Goal: Obtain resource: Obtain resource

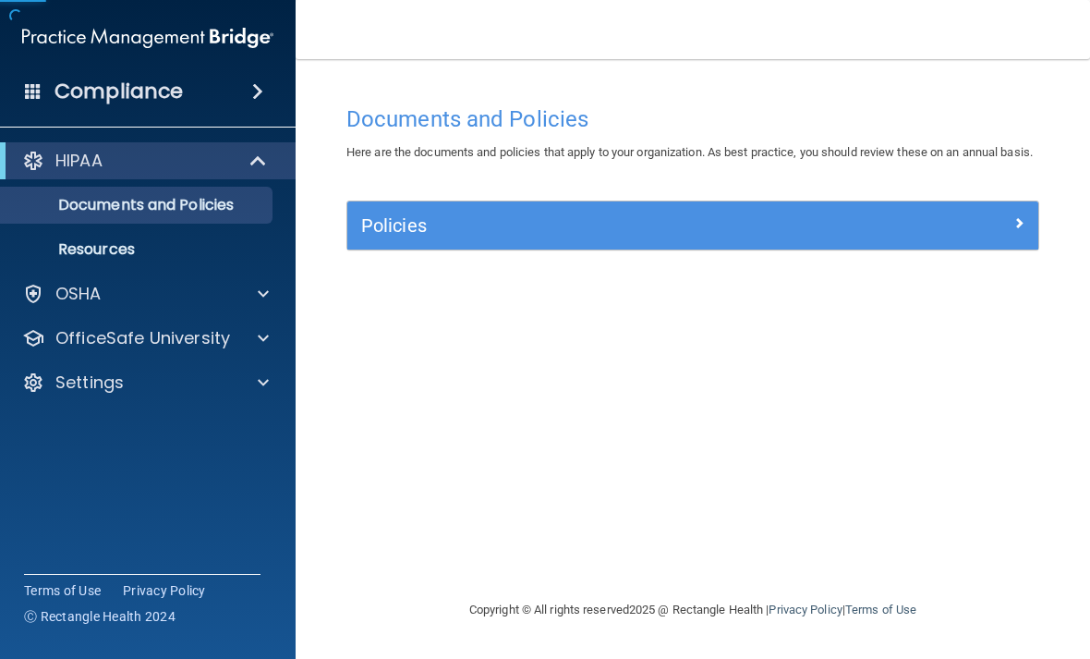
click at [485, 249] on div "Policies" at bounding box center [692, 225] width 691 height 48
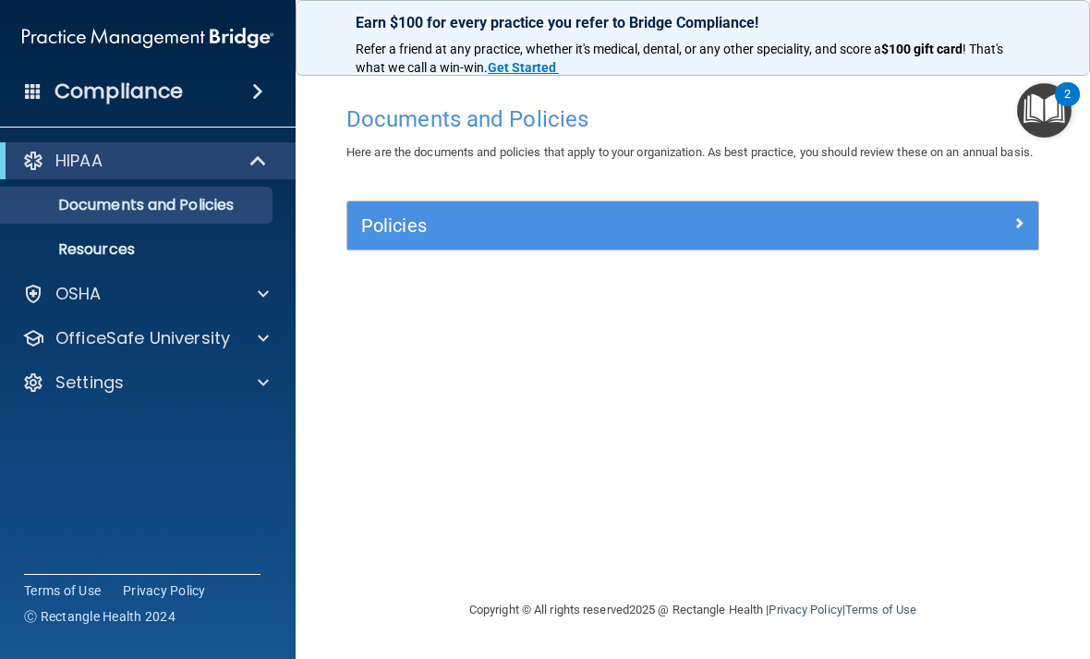
click at [532, 249] on div "Policies" at bounding box center [692, 225] width 691 height 48
click at [554, 236] on h5 "Policies" at bounding box center [606, 225] width 490 height 20
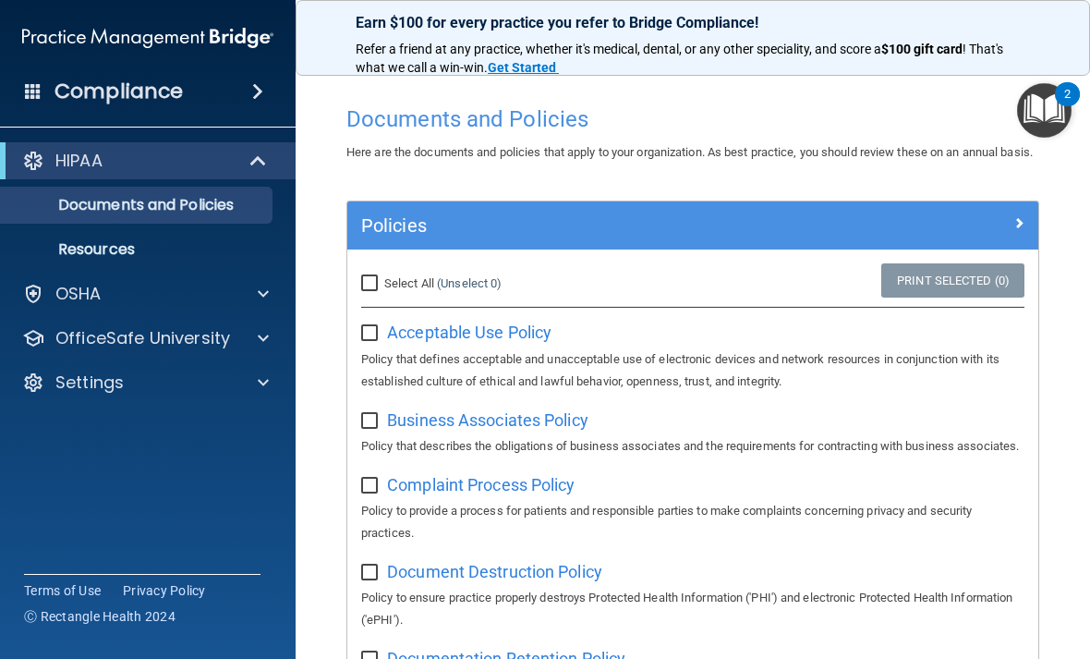
click at [382, 295] on label "Select All (Unselect 0) Unselect All" at bounding box center [431, 283] width 140 height 22
click at [382, 291] on input "Select All (Unselect 0) Unselect All" at bounding box center [371, 283] width 21 height 15
checkbox input "true"
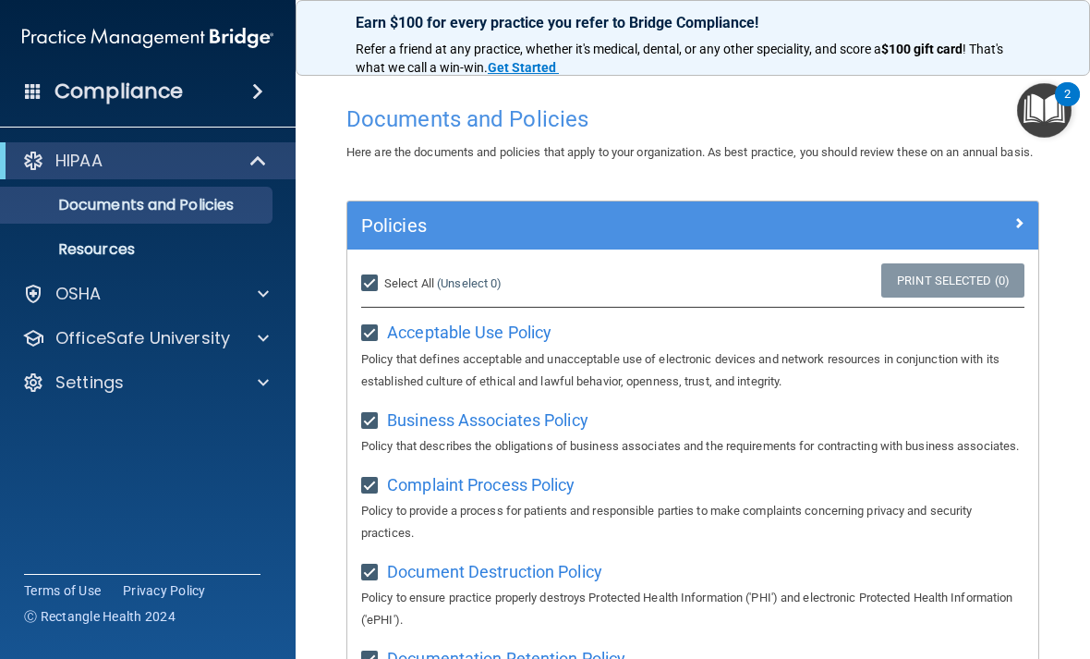
checkbox input "true"
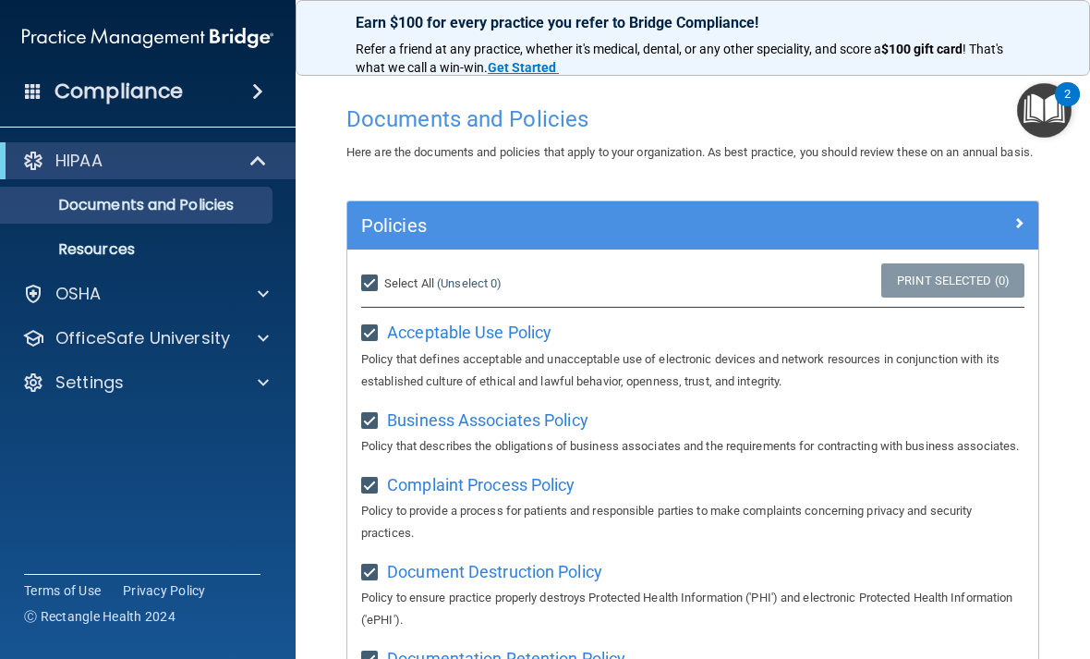
checkbox input "true"
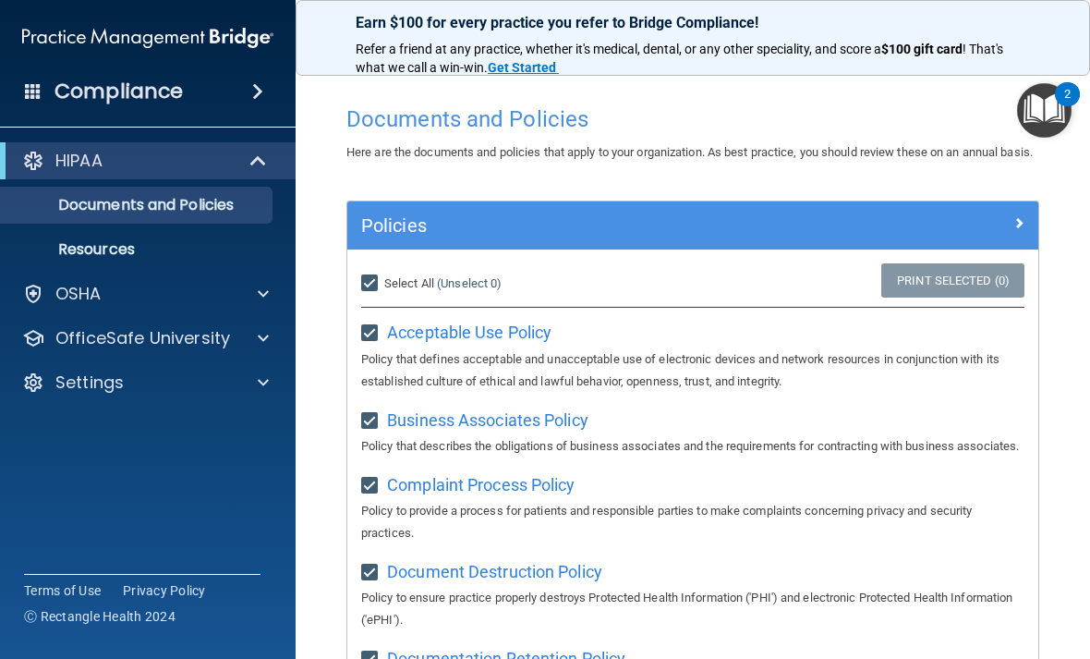
checkbox input "true"
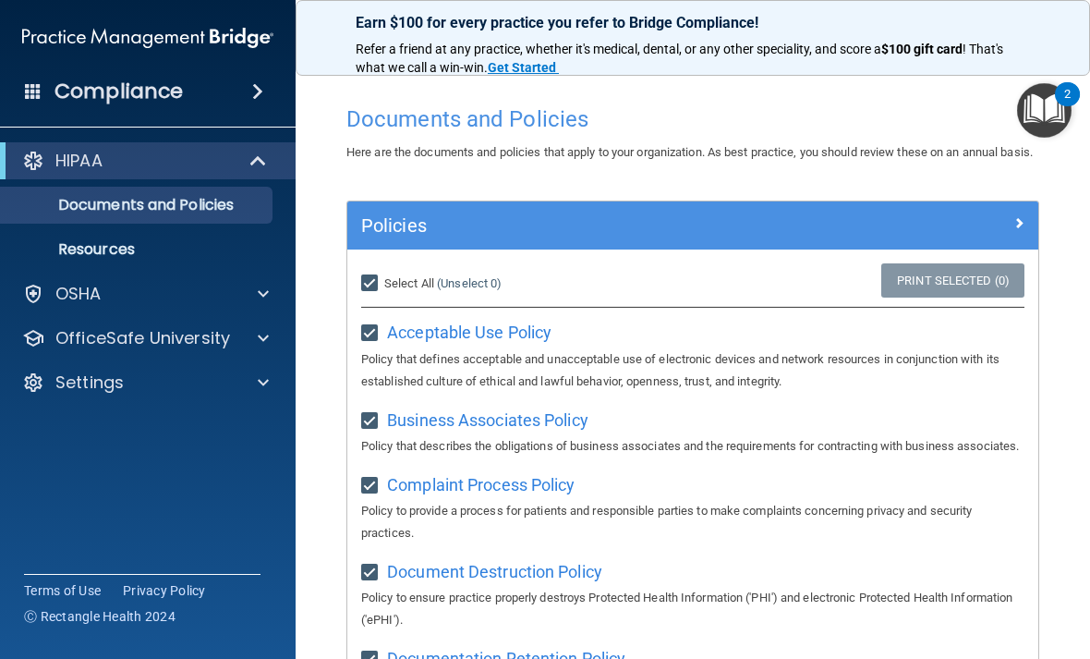
checkbox input "true"
click at [571, 236] on h5 "Policies" at bounding box center [606, 225] width 490 height 20
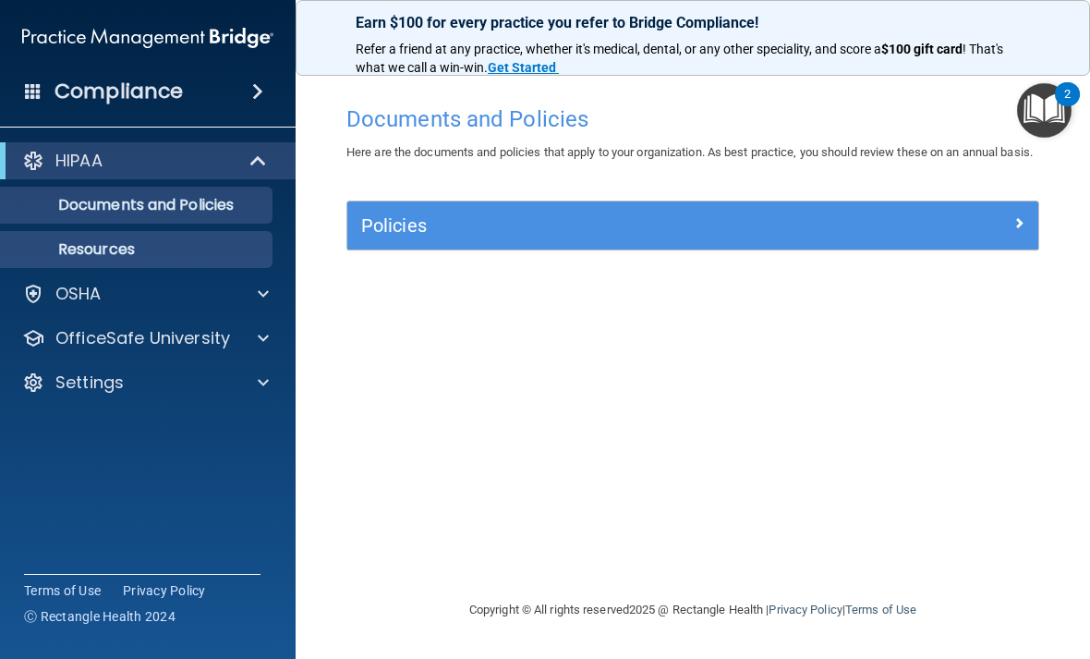
click at [192, 258] on p "Resources" at bounding box center [138, 249] width 252 height 18
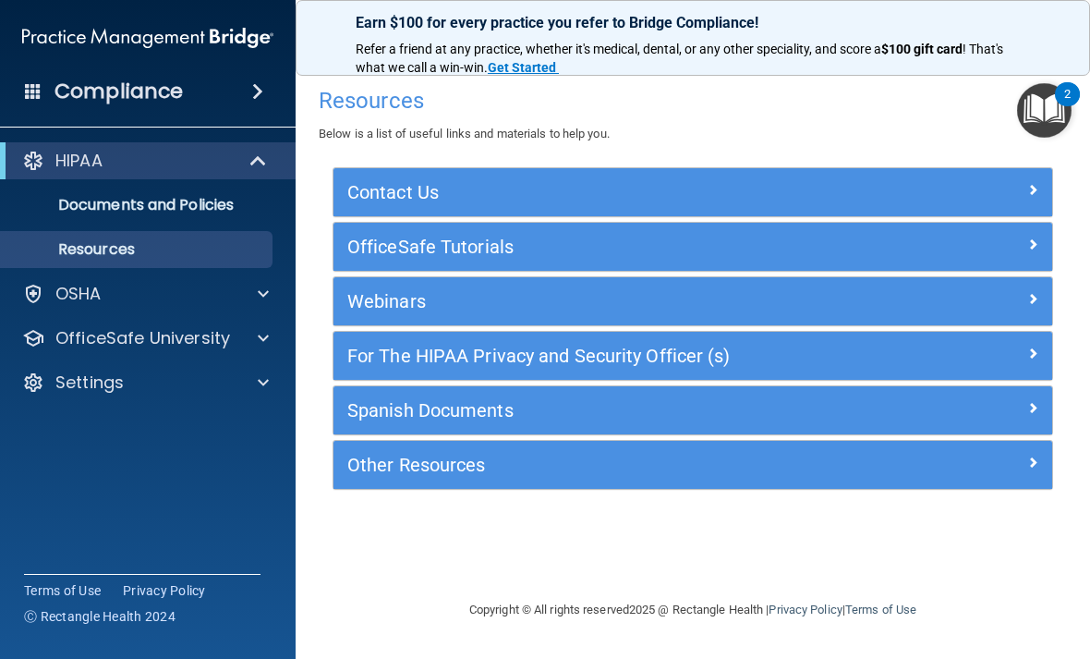
click at [401, 193] on h5 "Contact Us" at bounding box center [603, 192] width 512 height 20
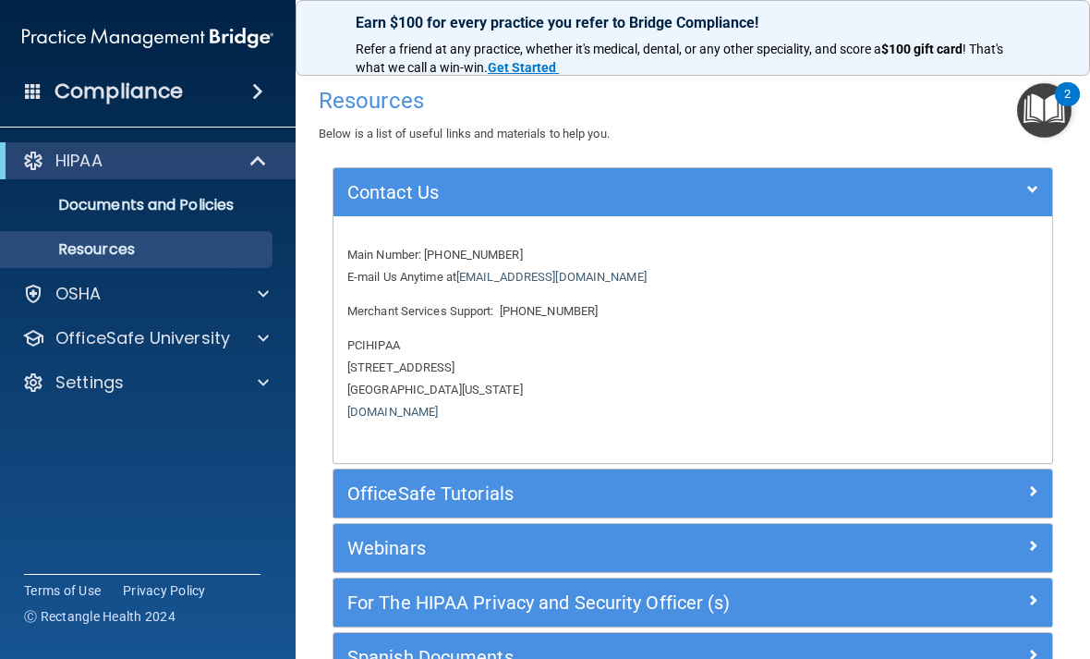
click at [428, 485] on h5 "OfficeSafe Tutorials" at bounding box center [603, 493] width 512 height 20
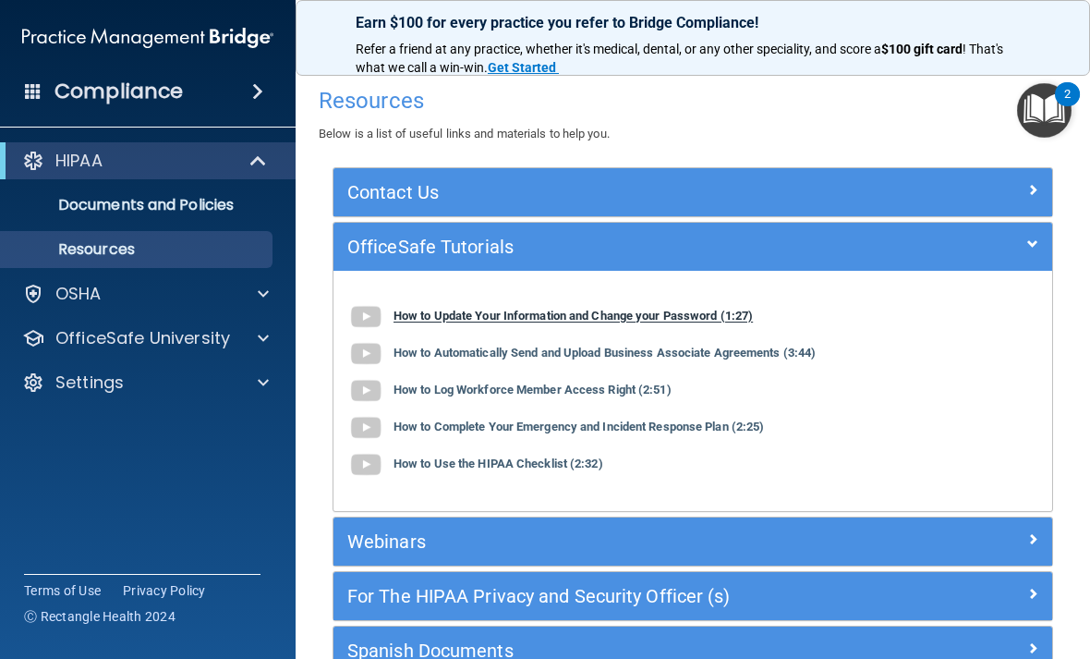
click at [467, 317] on b "How to Update Your Information and Change your Password (1:27)" at bounding box center [572, 316] width 359 height 14
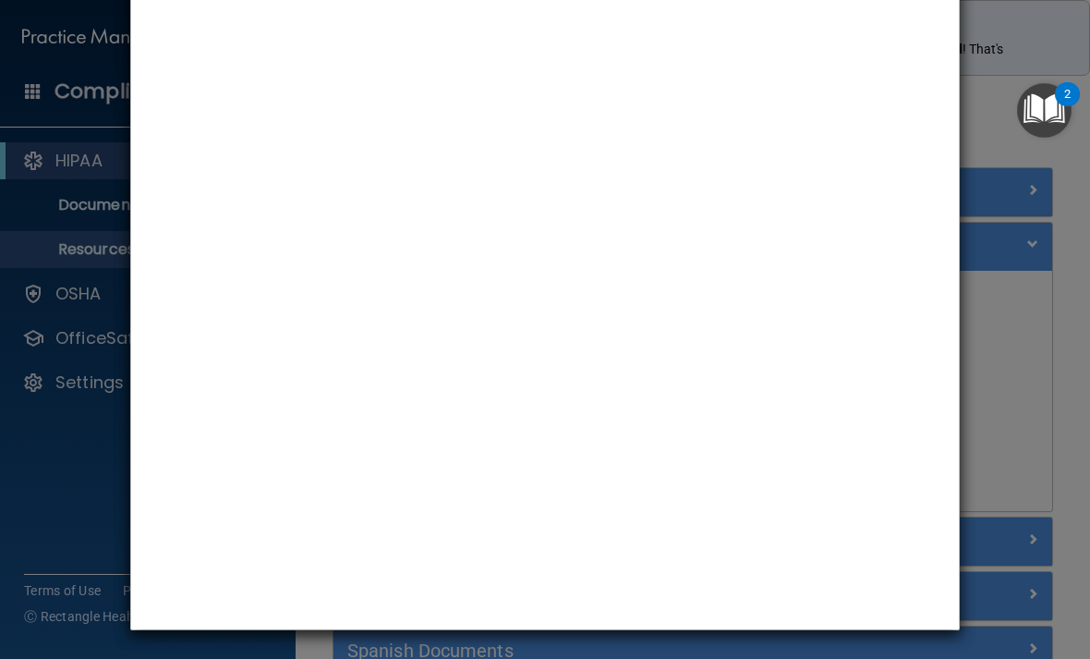
scroll to position [98, 0]
click at [1031, 309] on div "How to Update Your Information and Change your Password" at bounding box center [545, 329] width 1090 height 659
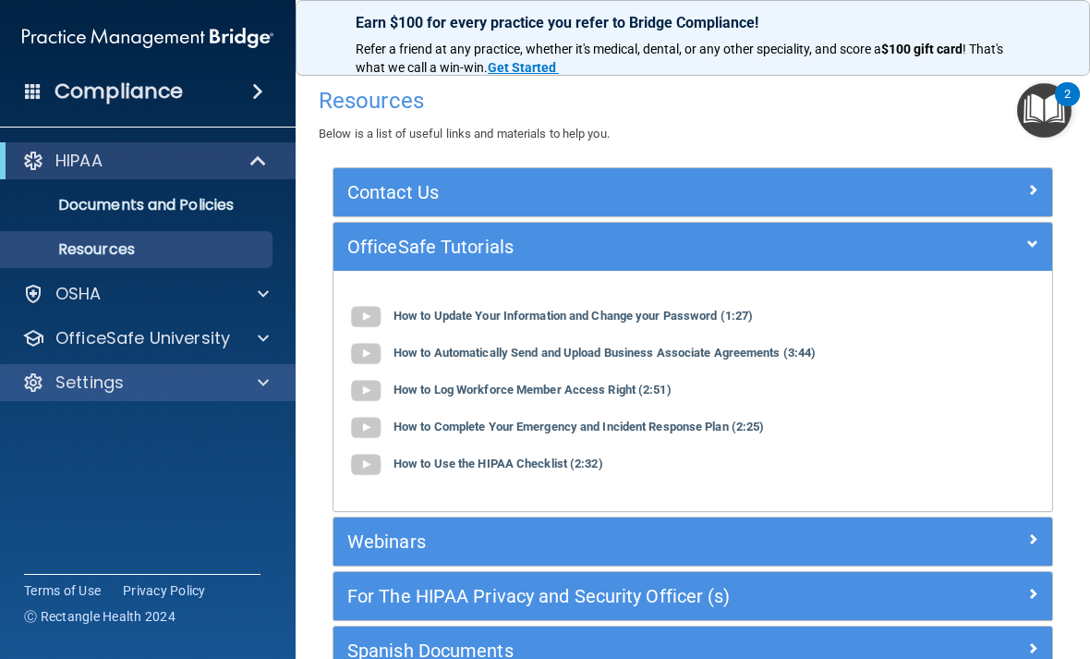
click at [206, 384] on div "Settings" at bounding box center [122, 382] width 229 height 22
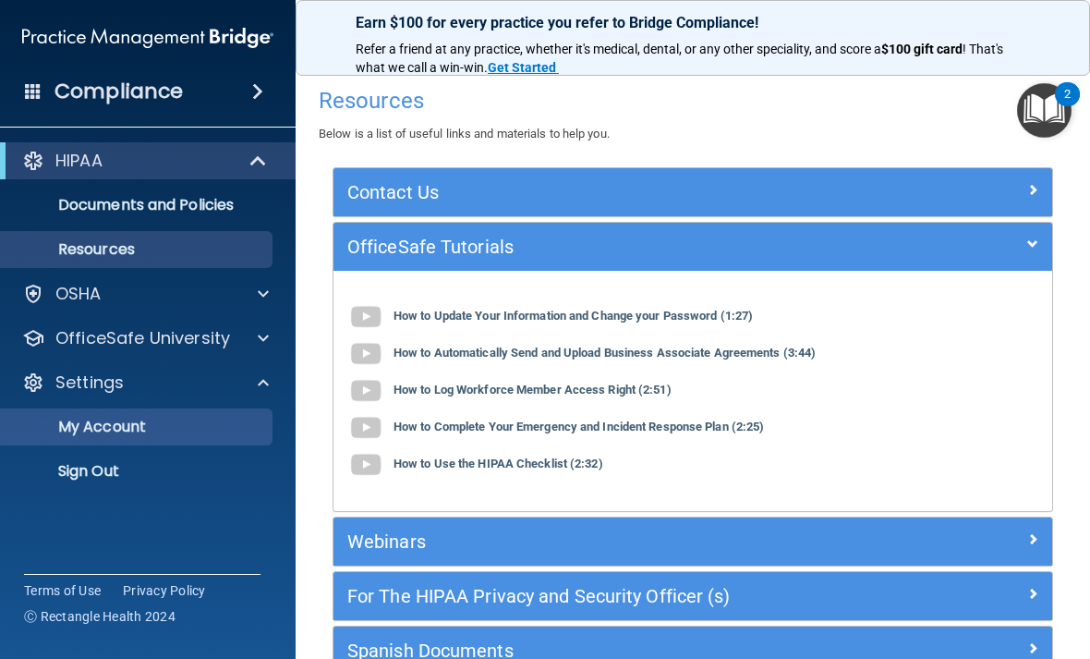
click at [167, 420] on p "My Account" at bounding box center [138, 426] width 252 height 18
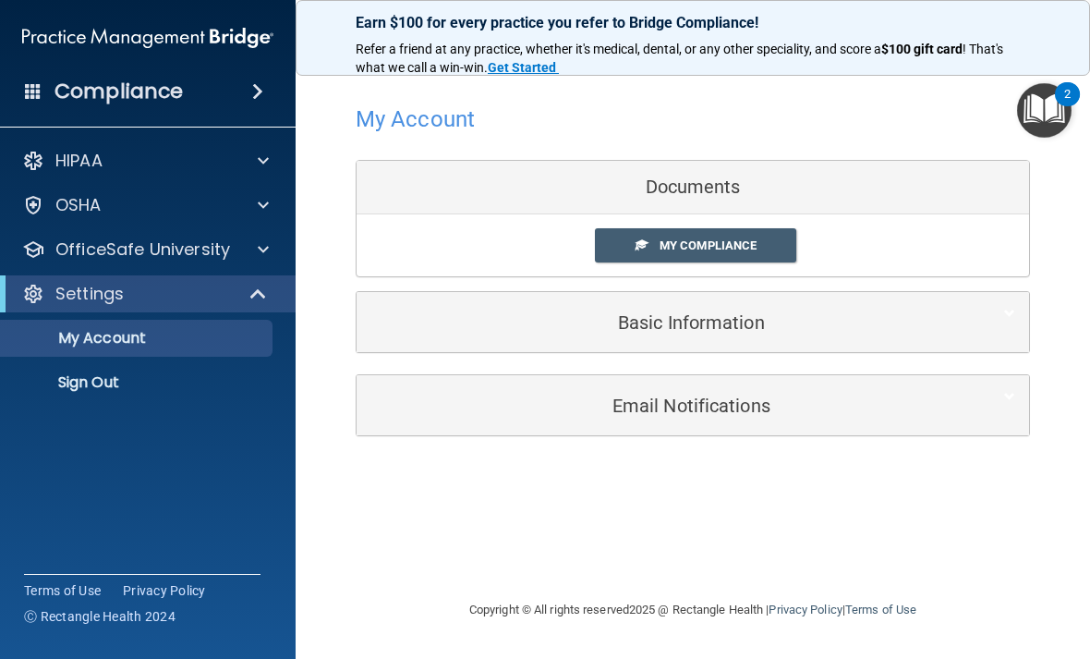
click at [592, 185] on div "Documents" at bounding box center [693, 188] width 672 height 54
click at [659, 237] on link "My Compliance" at bounding box center [696, 245] width 202 height 34
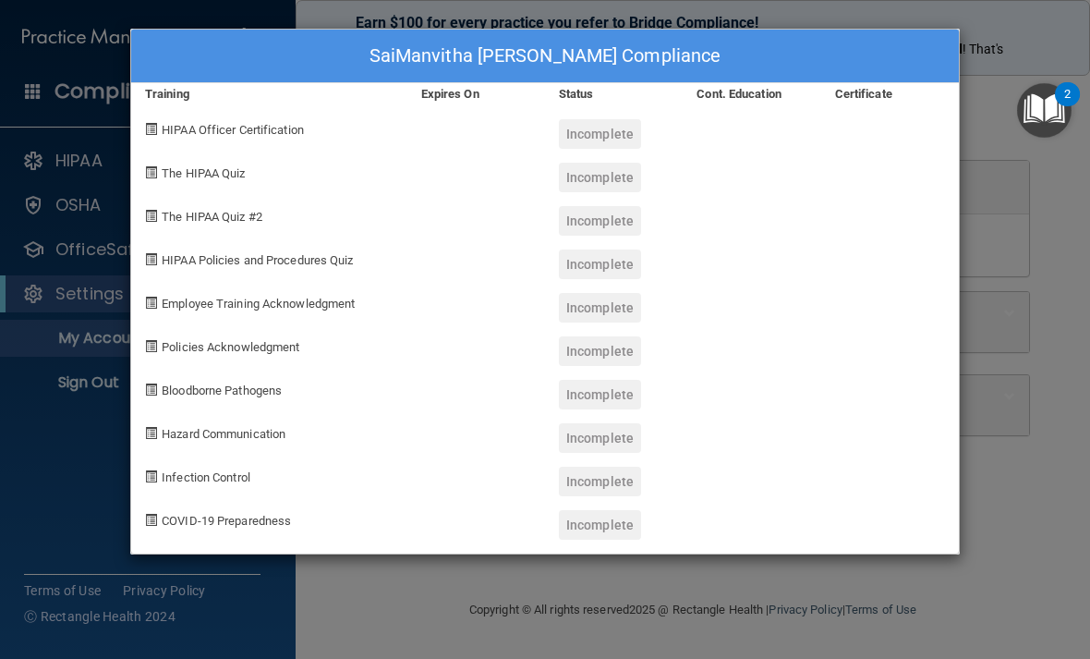
click at [1034, 360] on div "SaiManvitha [PERSON_NAME] Compliance Training Expires On Status Cont. Education…" at bounding box center [545, 329] width 1090 height 659
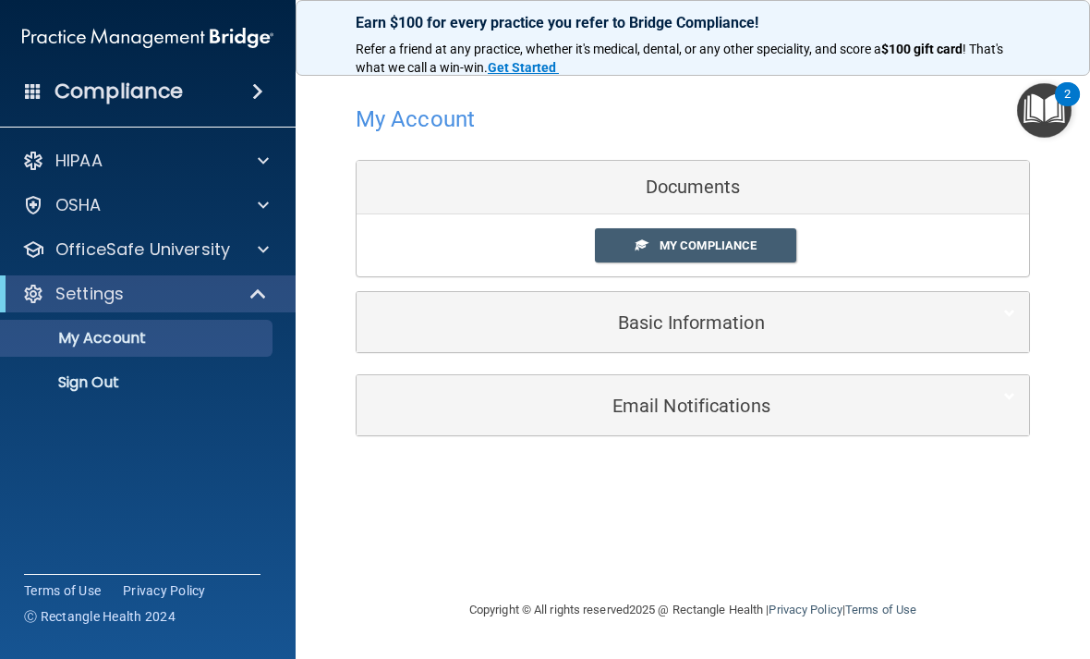
click at [771, 318] on h5 "Basic Information" at bounding box center [664, 322] width 588 height 20
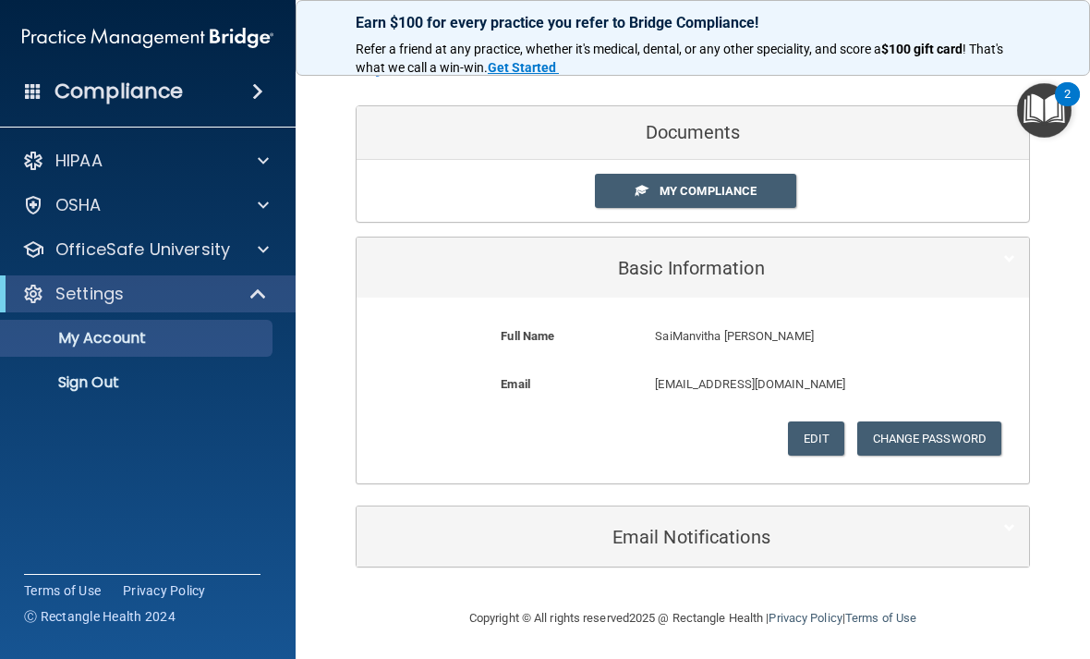
scroll to position [54, 0]
click at [710, 554] on div "Email Notifications" at bounding box center [693, 537] width 672 height 60
click at [713, 541] on h5 "Email Notifications" at bounding box center [664, 537] width 588 height 20
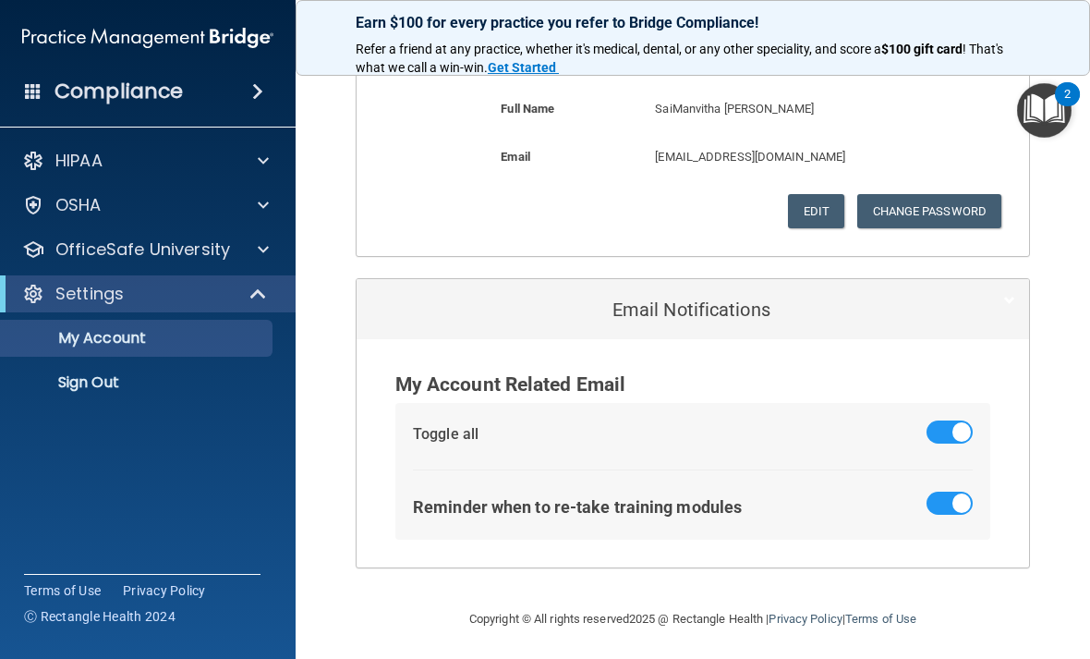
scroll to position [281, 0]
click at [709, 323] on div "Email Notifications" at bounding box center [665, 310] width 616 height 42
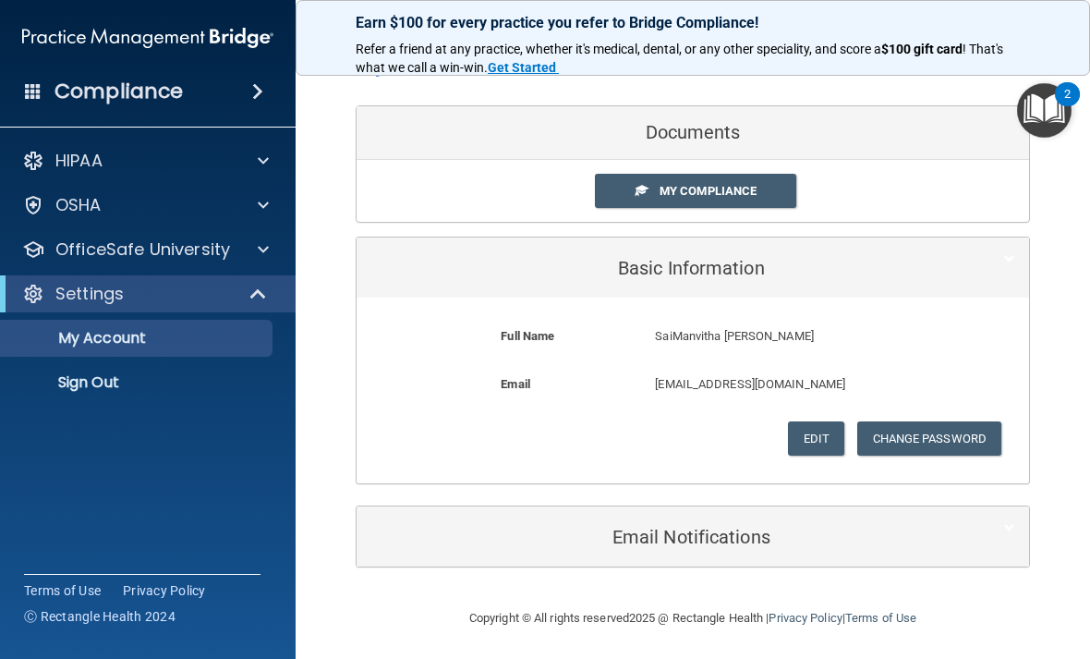
scroll to position [54, 0]
click at [900, 435] on button "Change Password" at bounding box center [929, 439] width 145 height 34
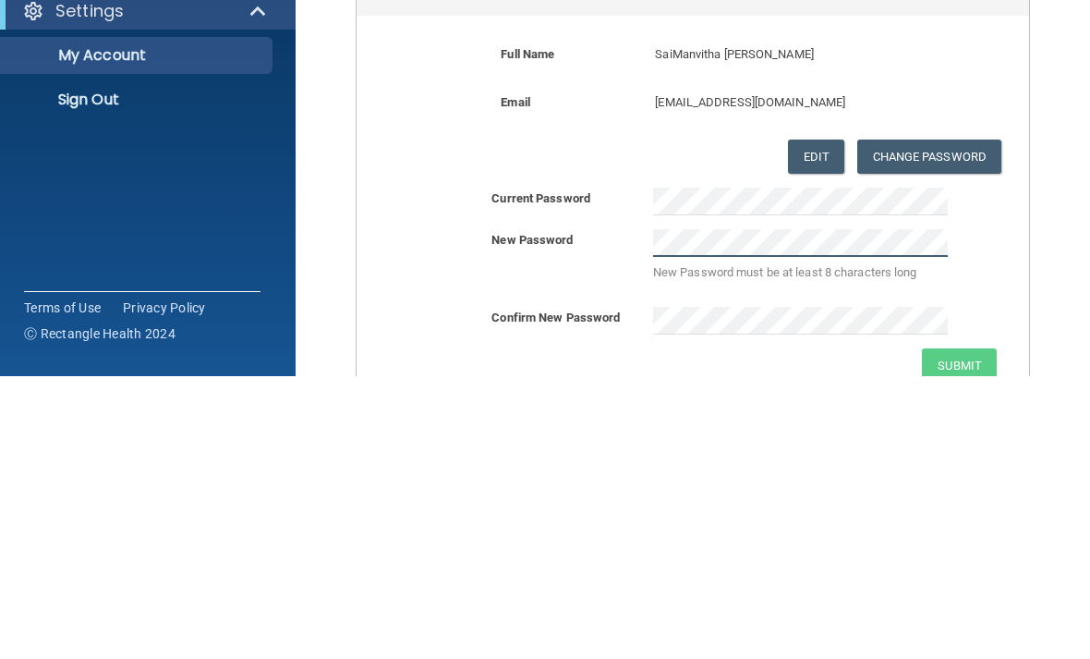
scroll to position [0, 0]
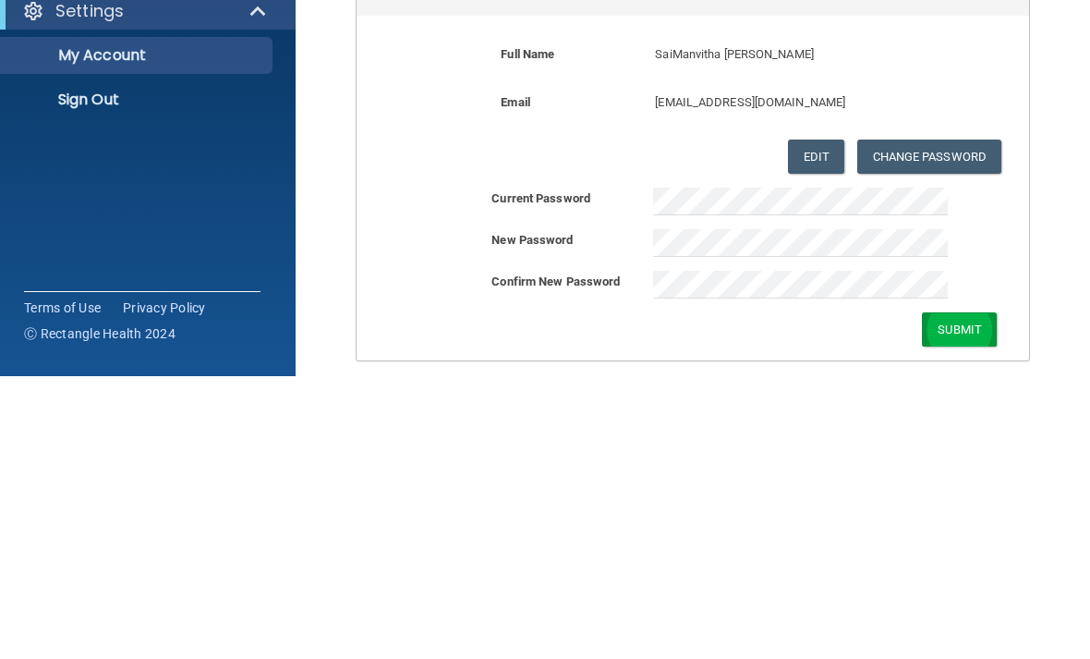
click at [931, 595] on button "Submit" at bounding box center [959, 612] width 75 height 34
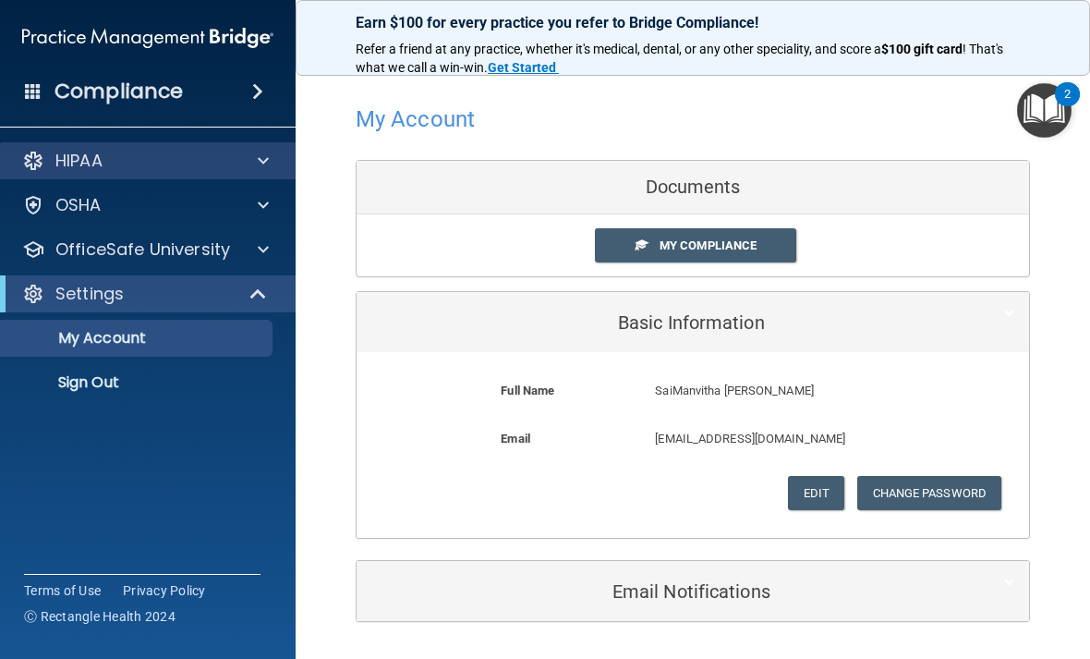
click at [251, 178] on div "HIPAA" at bounding box center [148, 160] width 296 height 37
click at [260, 166] on span at bounding box center [263, 161] width 11 height 22
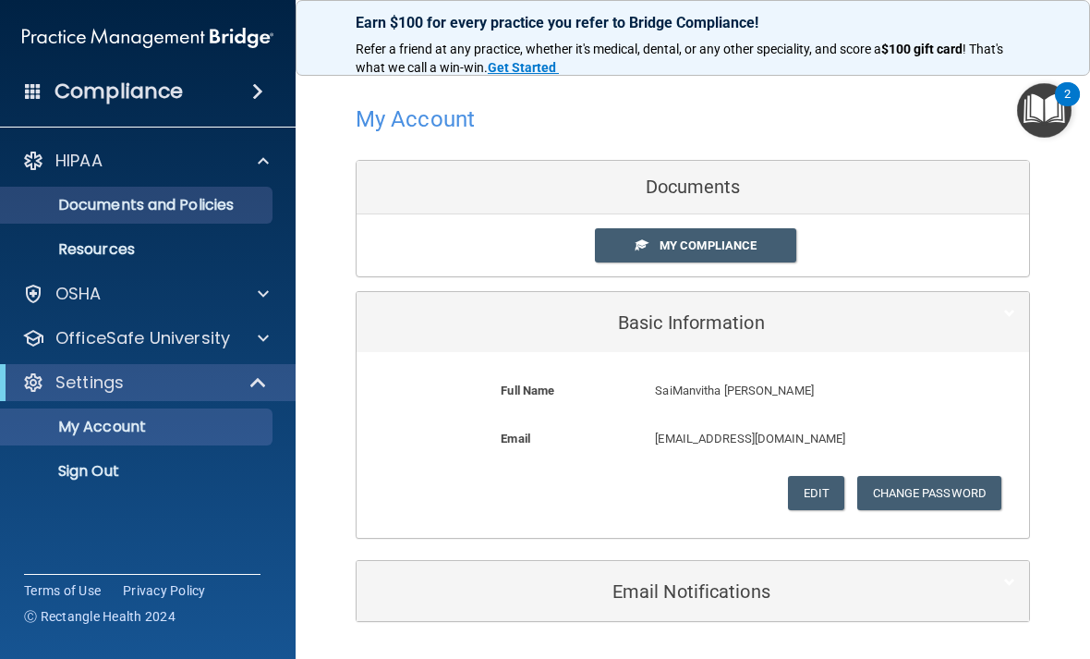
click at [243, 203] on p "Documents and Policies" at bounding box center [138, 205] width 252 height 18
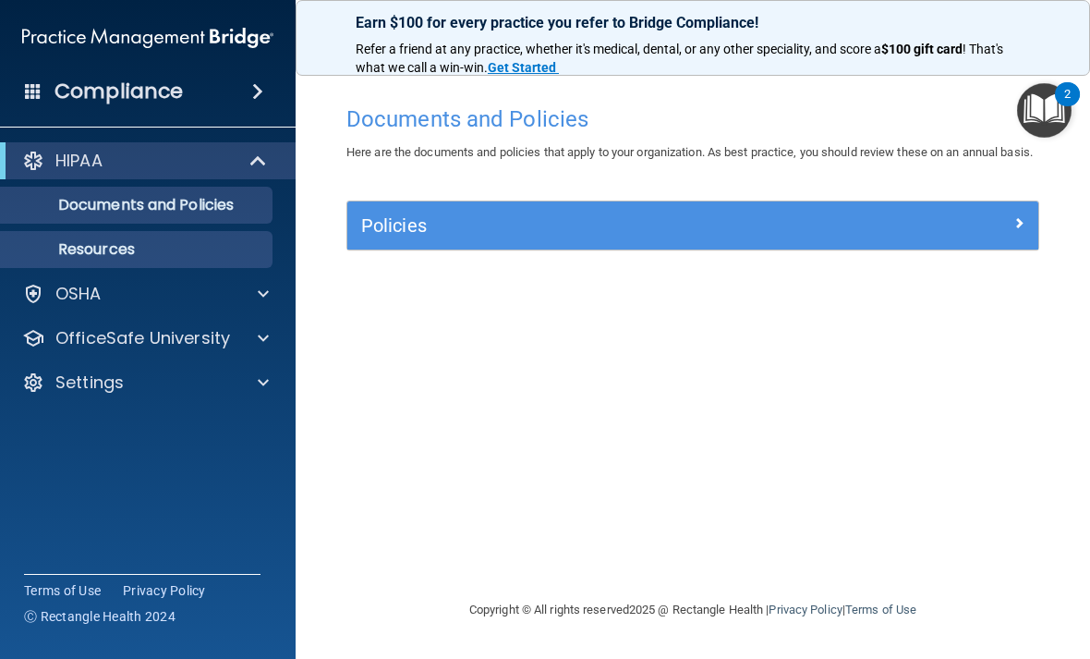
click at [246, 253] on p "Resources" at bounding box center [138, 249] width 252 height 18
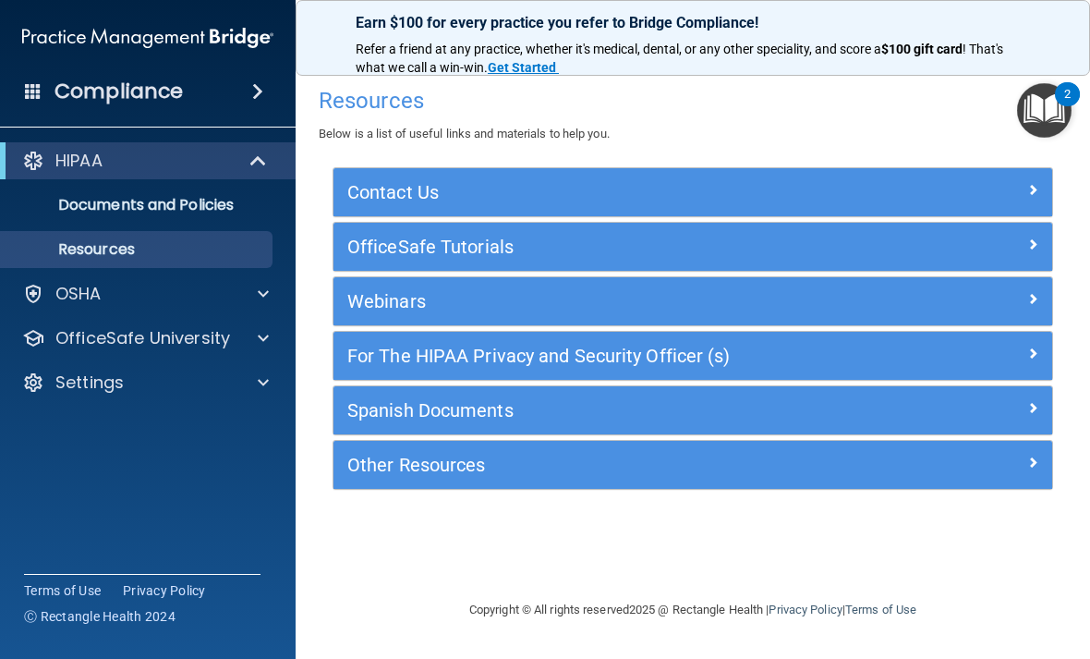
click at [513, 236] on h5 "OfficeSafe Tutorials" at bounding box center [603, 246] width 512 height 20
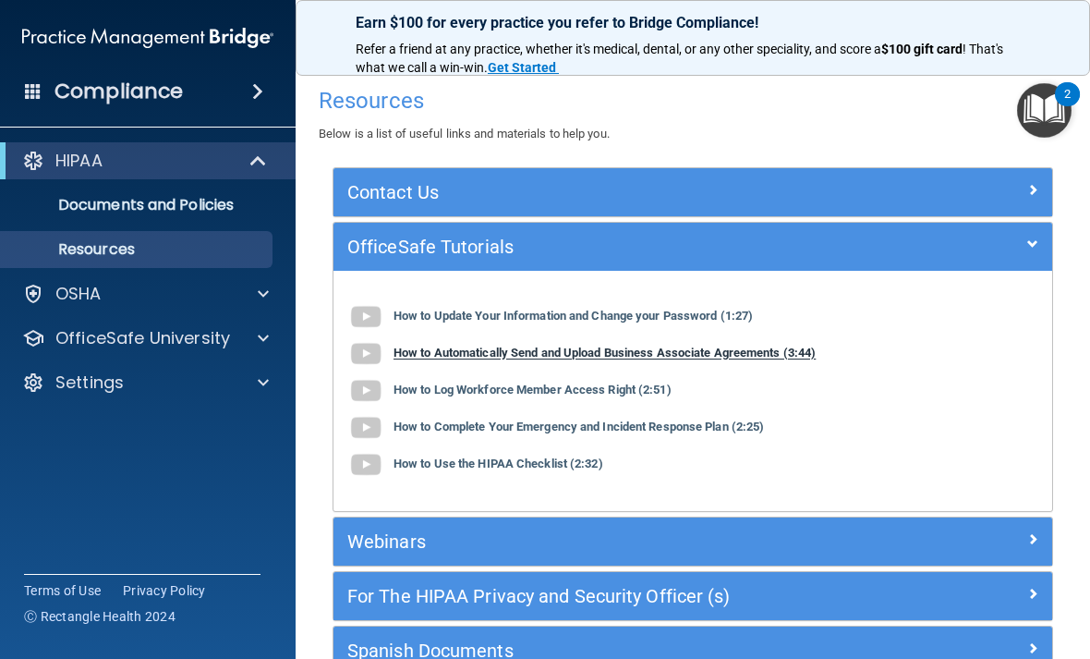
click at [498, 346] on b "How to Automatically Send and Upload Business Associate Agreements (3:44)" at bounding box center [604, 353] width 422 height 14
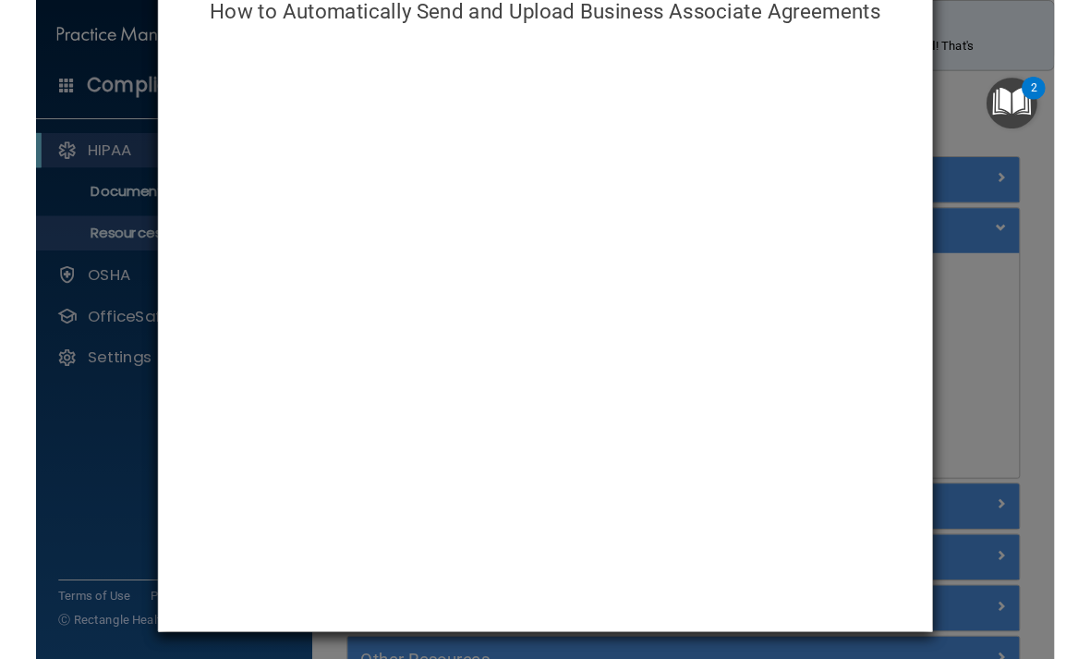
scroll to position [44, 0]
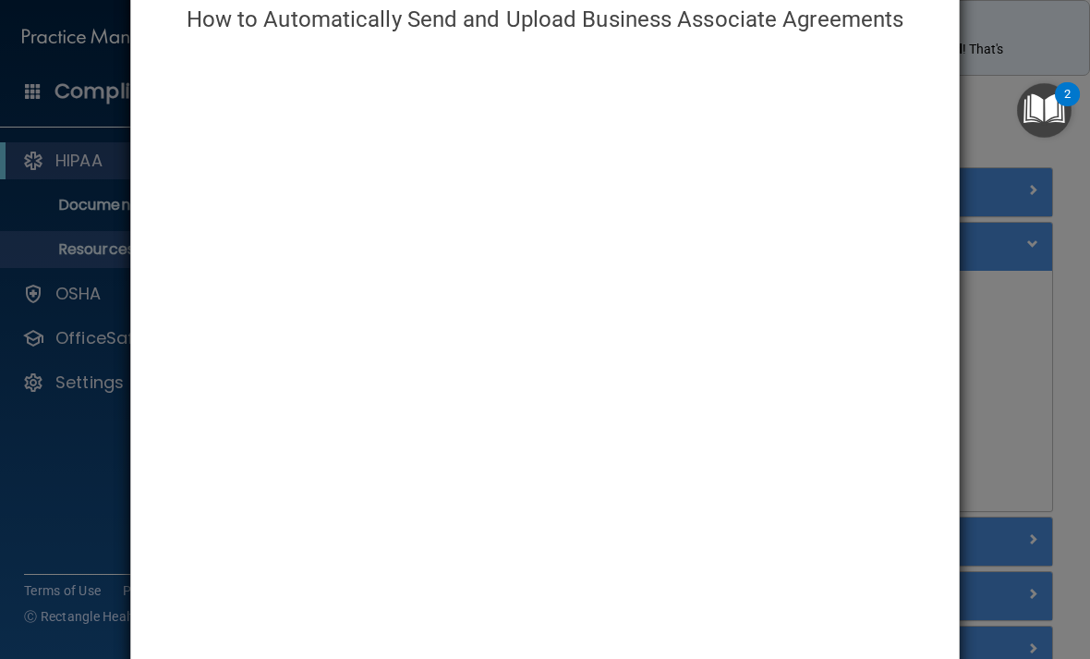
click at [1001, 275] on div "How to Automatically Send and Upload Business Associate Agreements" at bounding box center [545, 329] width 1090 height 659
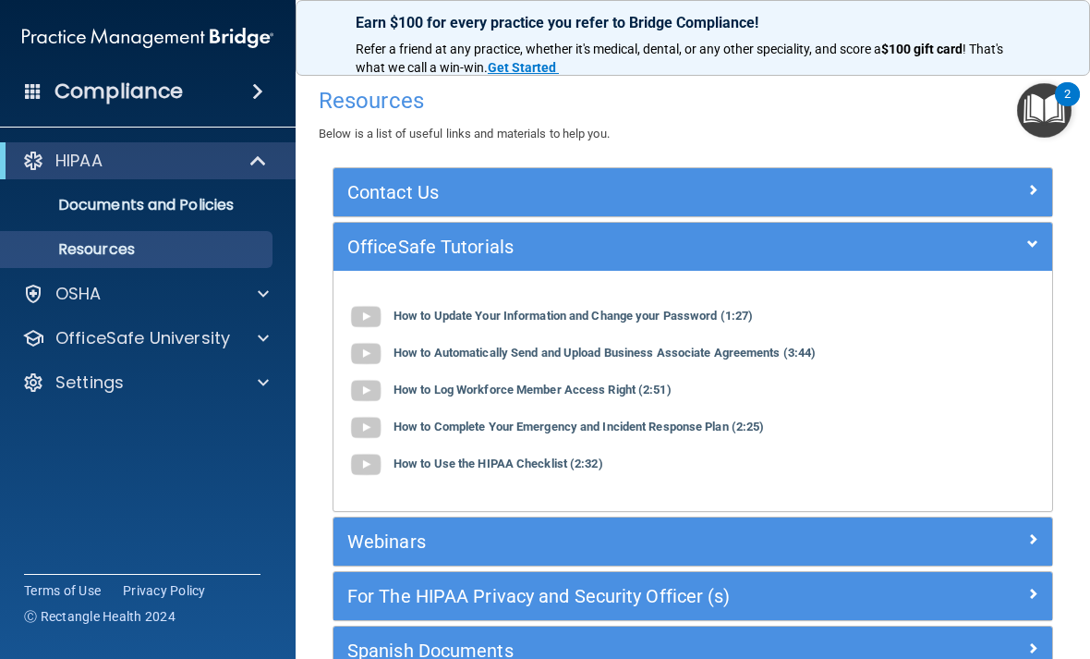
click at [30, 97] on span at bounding box center [33, 90] width 17 height 17
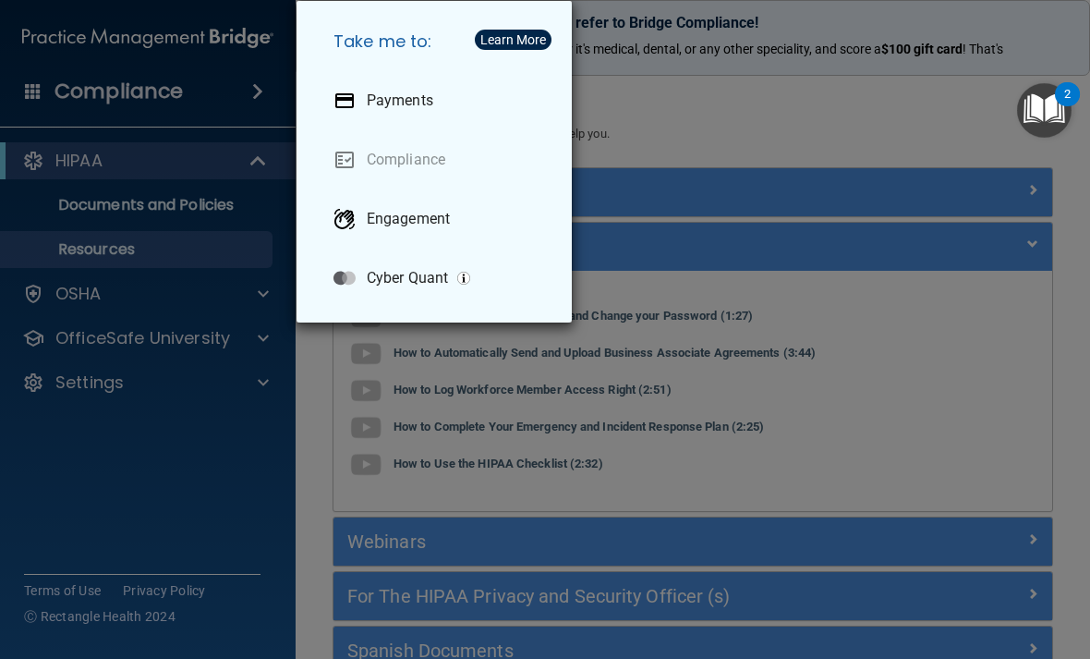
click at [42, 30] on div "Take me to: Payments Compliance Engagement Cyber Quant" at bounding box center [545, 329] width 1090 height 659
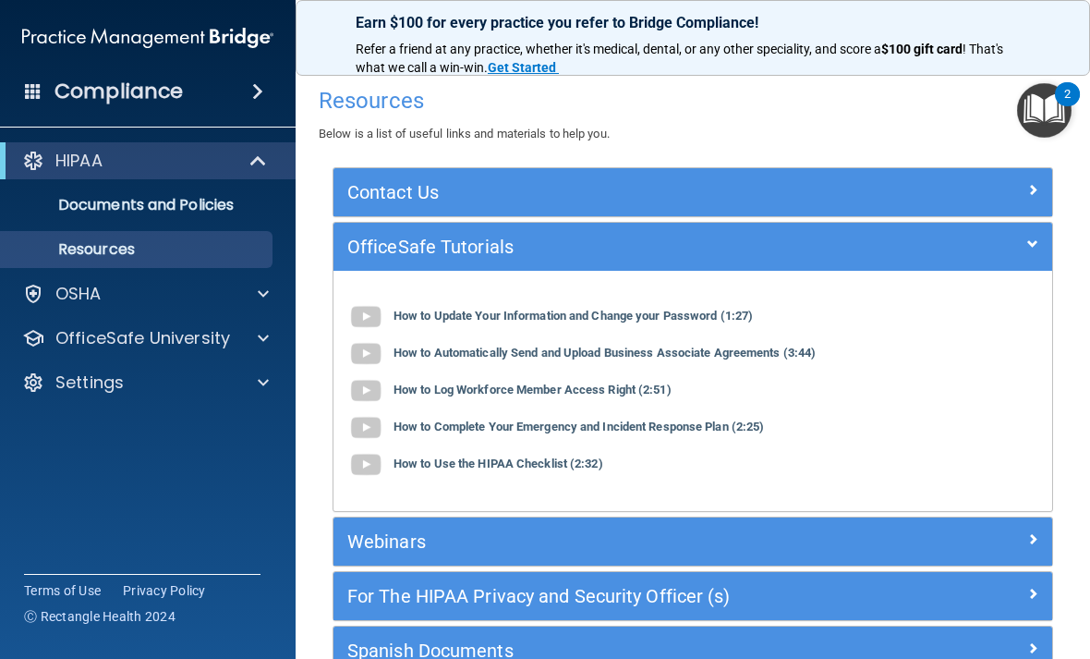
click at [32, 91] on span at bounding box center [33, 90] width 17 height 17
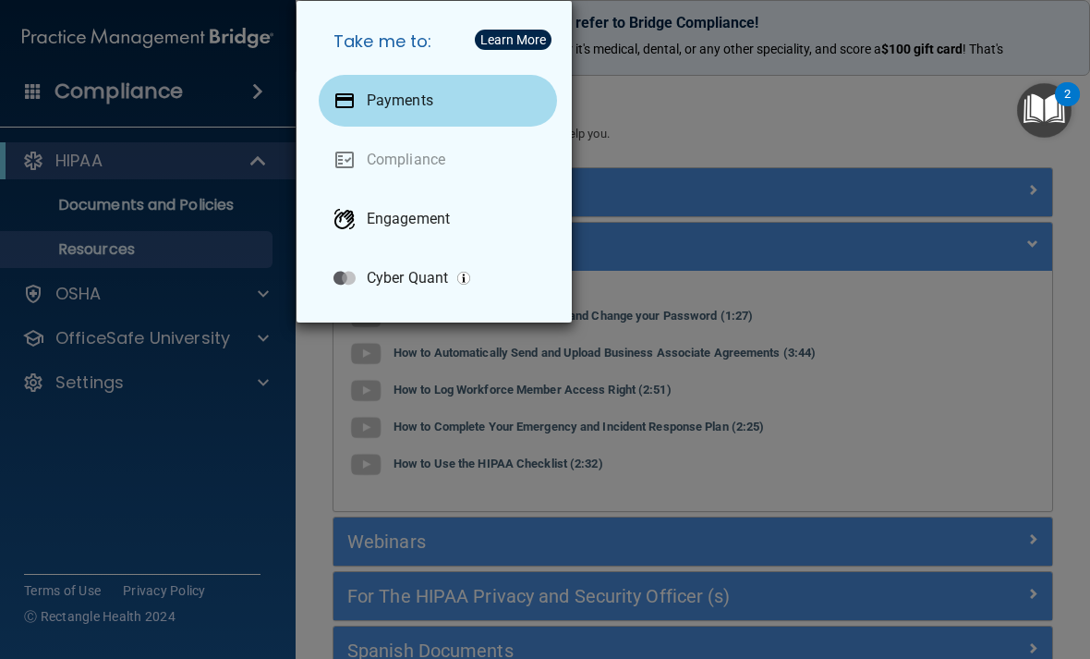
click at [388, 103] on p "Payments" at bounding box center [400, 100] width 67 height 18
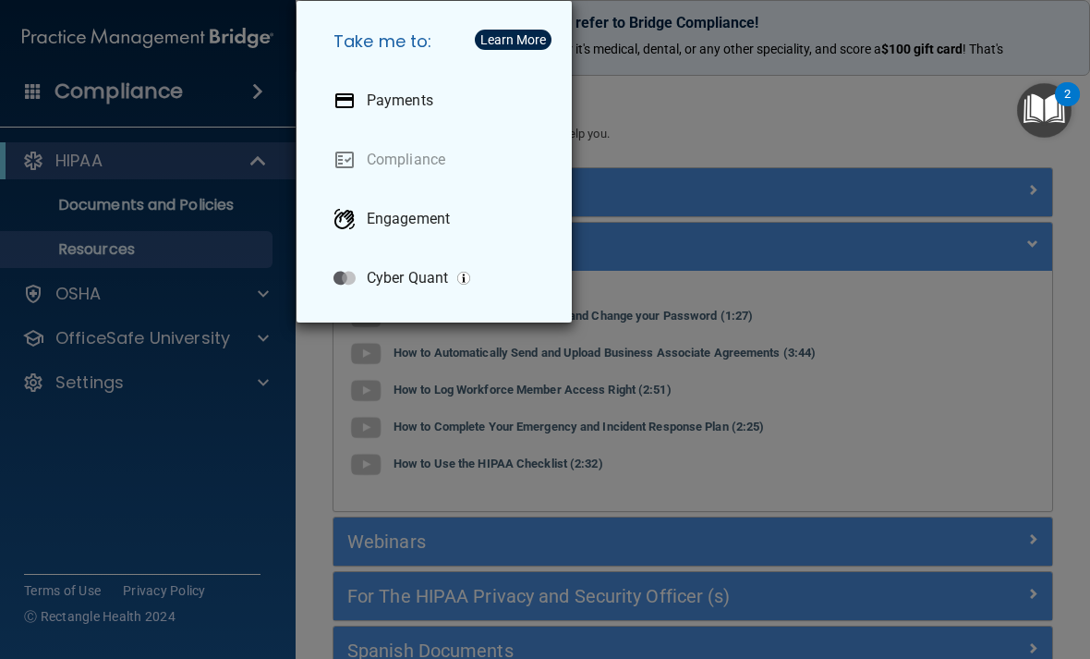
click at [229, 162] on div "Take me to: Payments Compliance Engagement Cyber Quant" at bounding box center [545, 329] width 1090 height 659
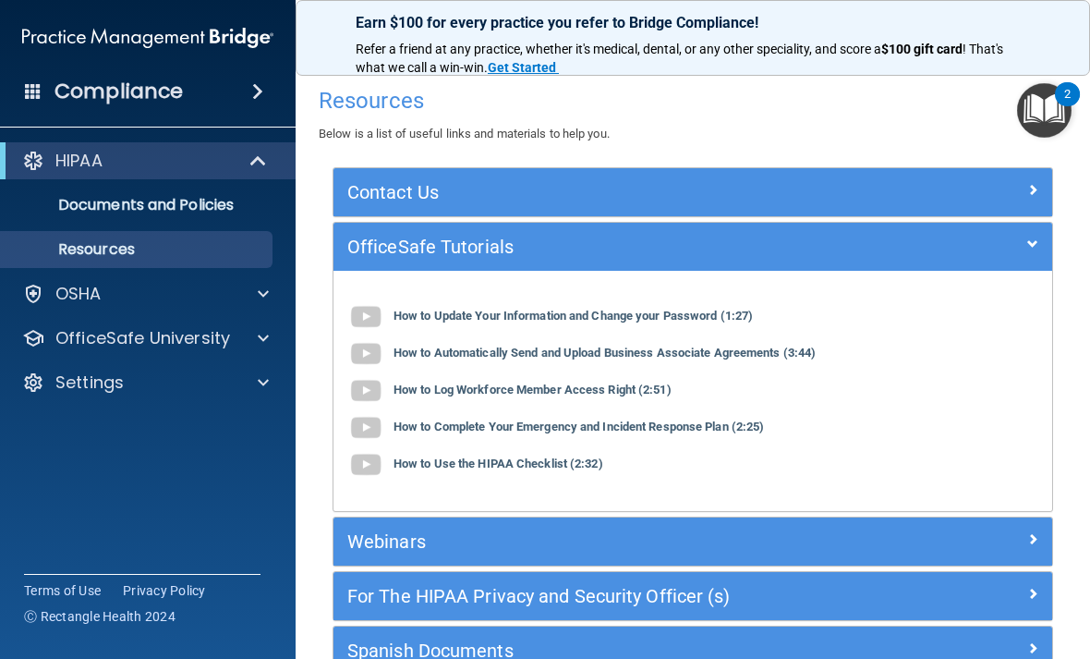
click at [263, 95] on span at bounding box center [257, 91] width 11 height 22
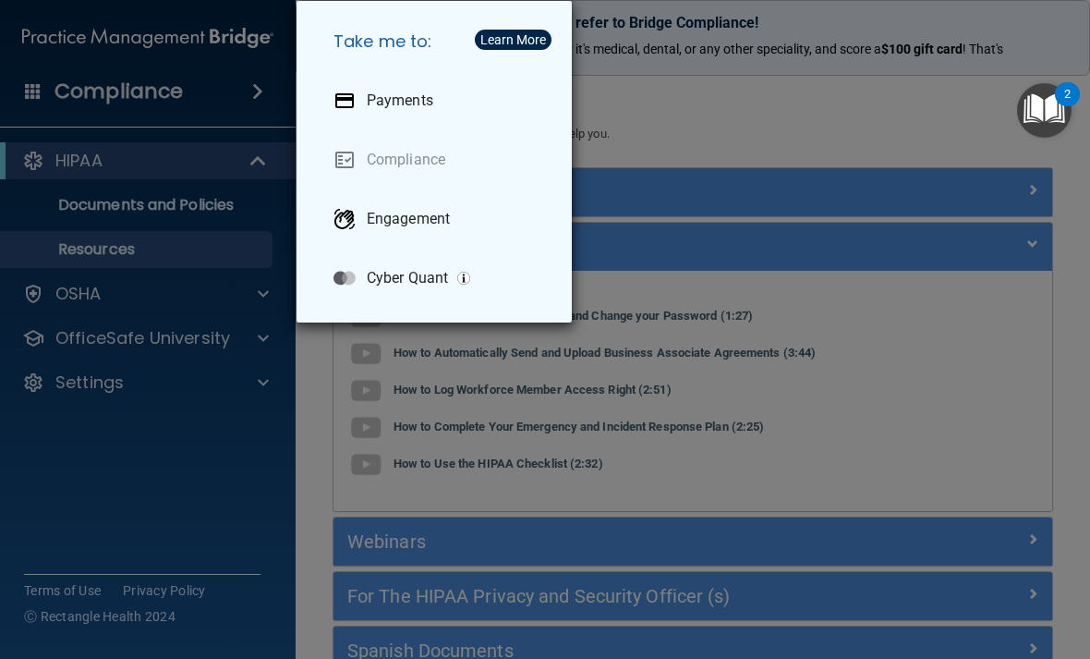
click at [268, 95] on div "Take me to: Payments Compliance Engagement Cyber Quant" at bounding box center [545, 329] width 1090 height 659
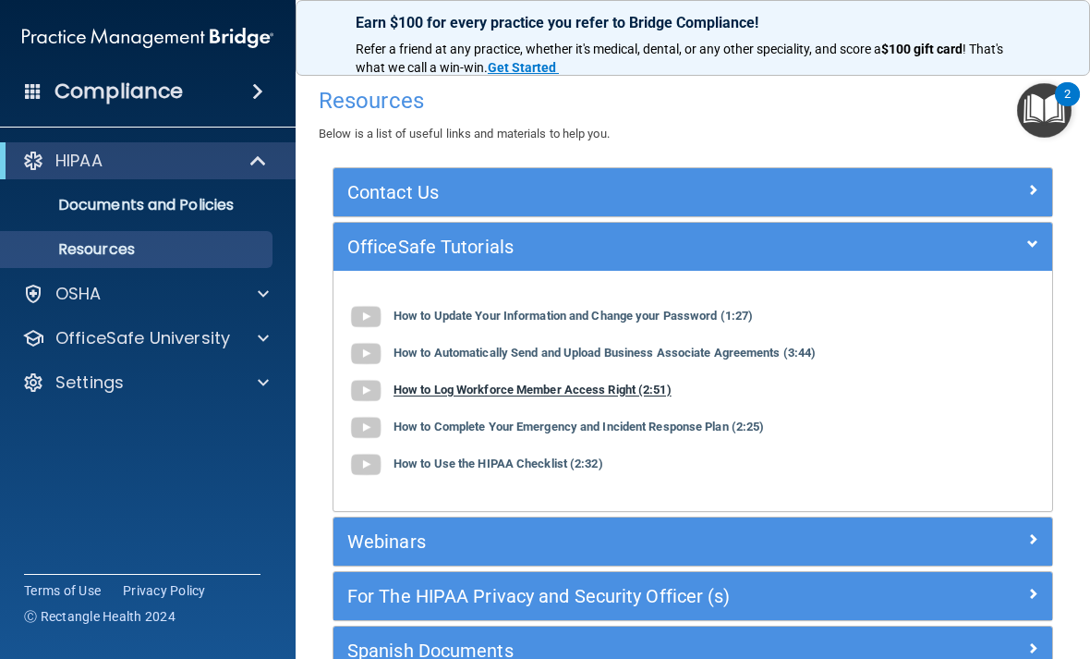
click at [450, 390] on b "How to Log Workforce Member Access Right (2:51)" at bounding box center [532, 390] width 278 height 14
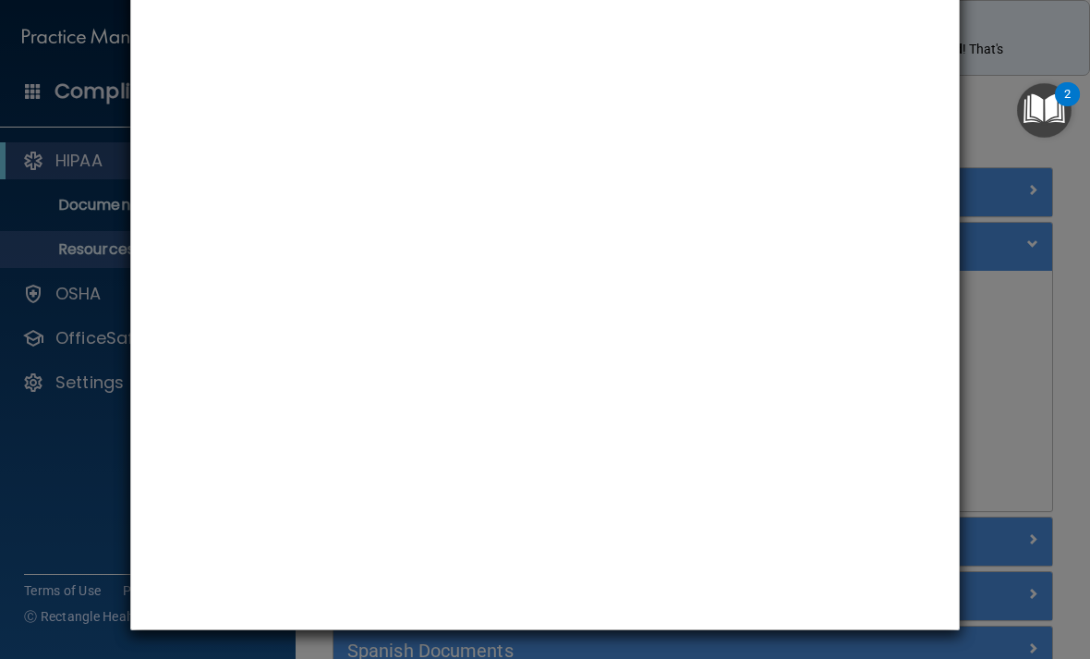
scroll to position [98, 0]
click at [993, 408] on div "How to Log Workforce Member Access Right" at bounding box center [545, 329] width 1090 height 659
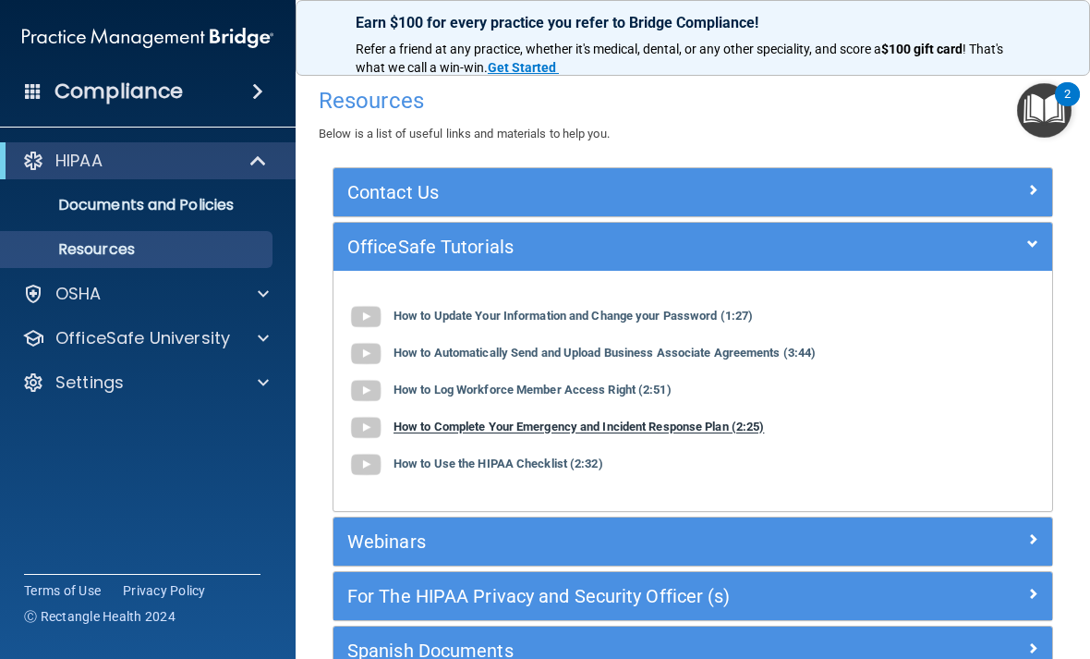
click at [550, 429] on b "How to Complete Your Emergency and Incident Response Plan (2:25)" at bounding box center [578, 427] width 370 height 14
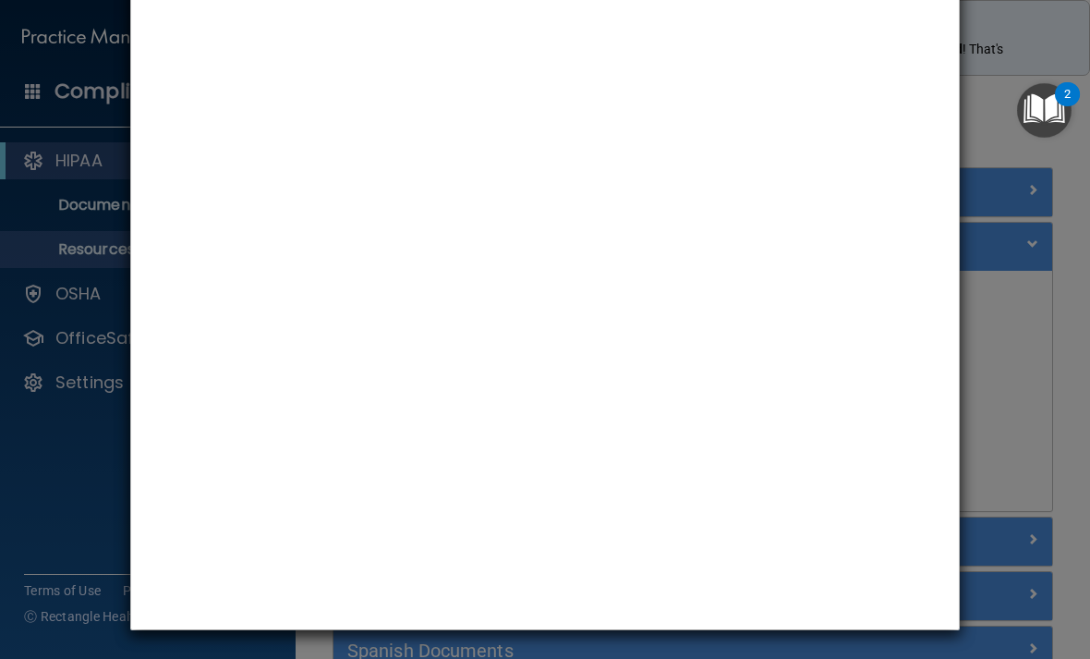
click at [1011, 357] on div "How to Complete Your Emergency and Incident Response Plan" at bounding box center [545, 329] width 1090 height 659
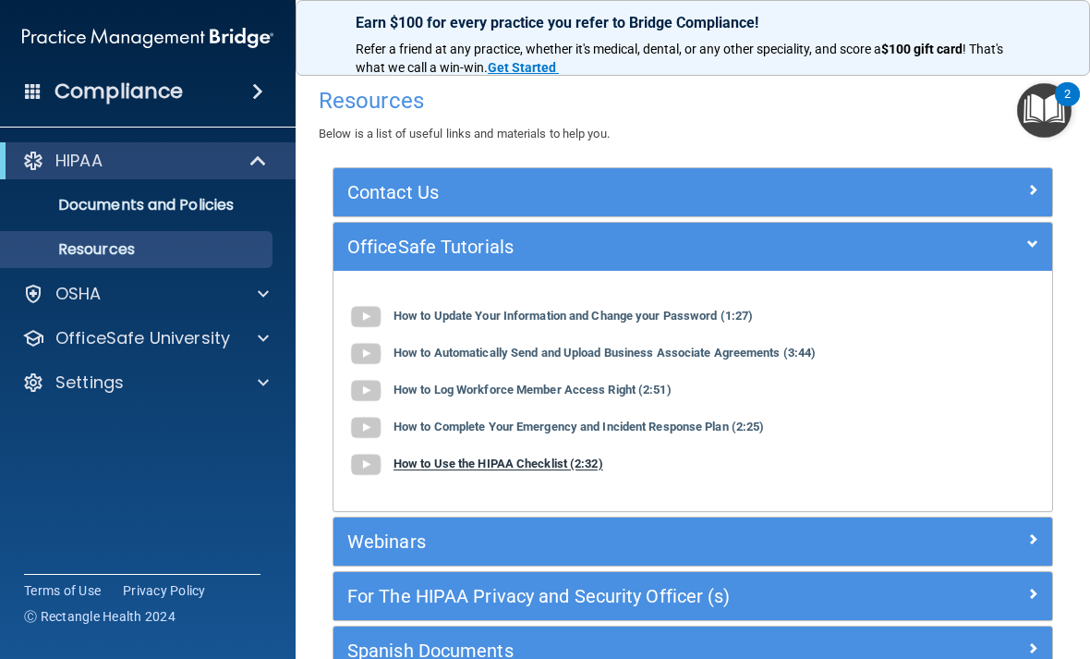
click at [556, 466] on b "How to Use the HIPAA Checklist (2:32)" at bounding box center [498, 464] width 210 height 14
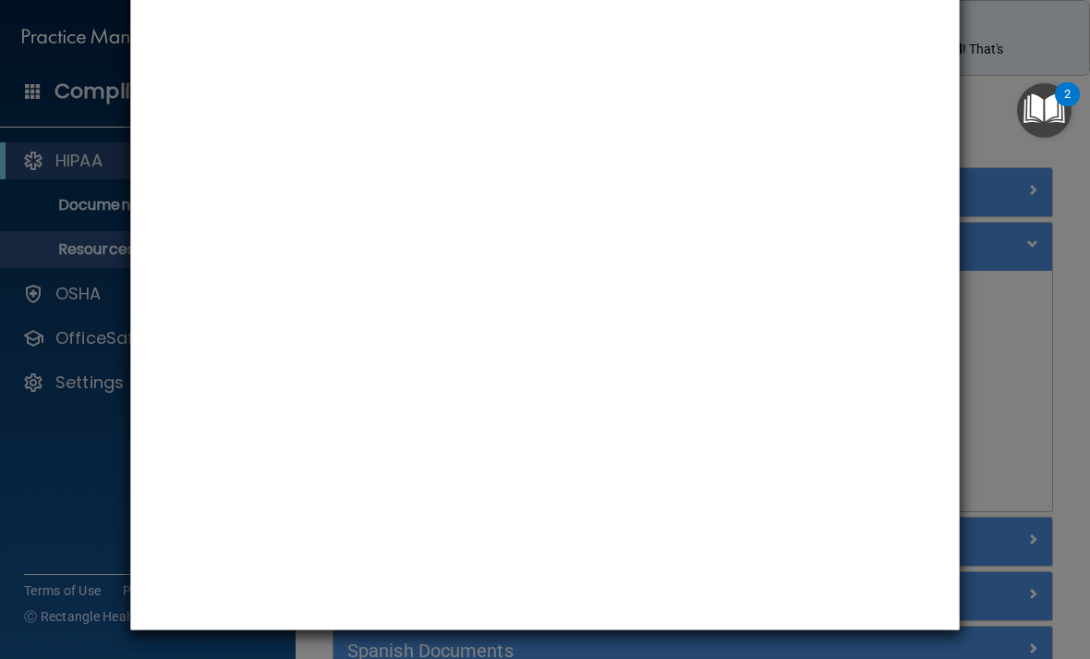
click at [1047, 294] on div "How to Use the HIPAA Checklist" at bounding box center [545, 329] width 1090 height 659
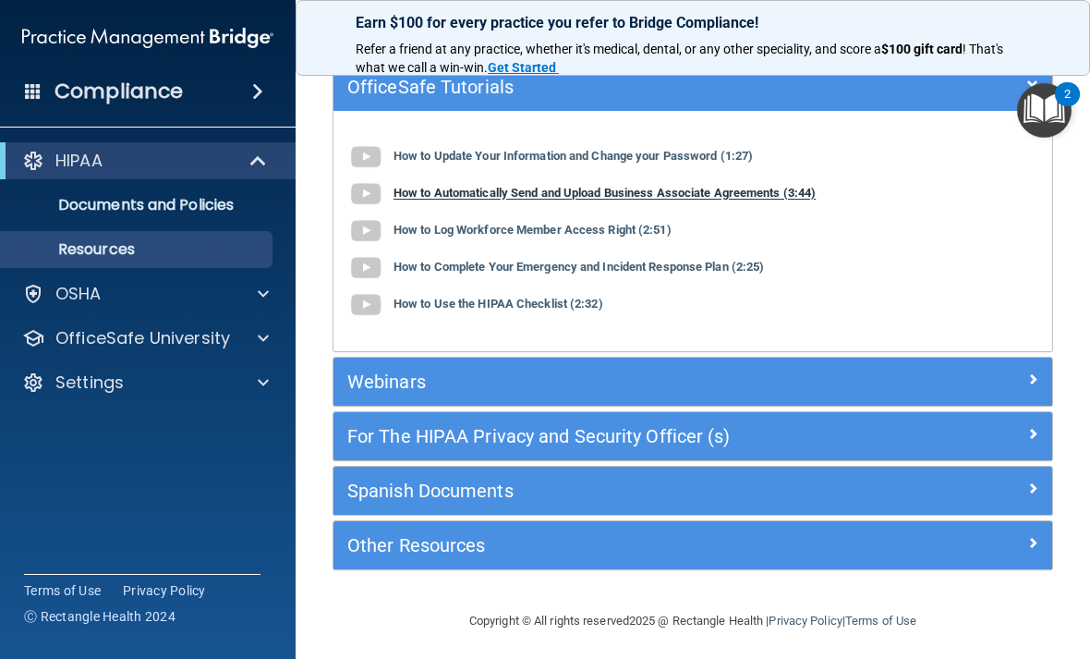
scroll to position [161, 0]
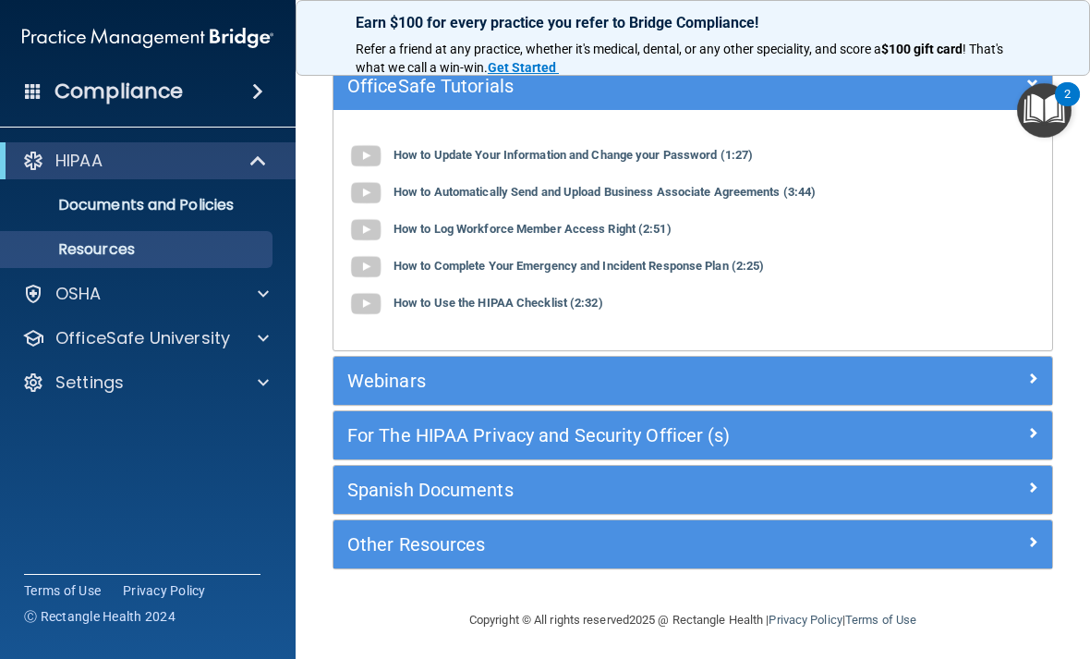
click at [461, 368] on div "Webinars" at bounding box center [602, 381] width 539 height 30
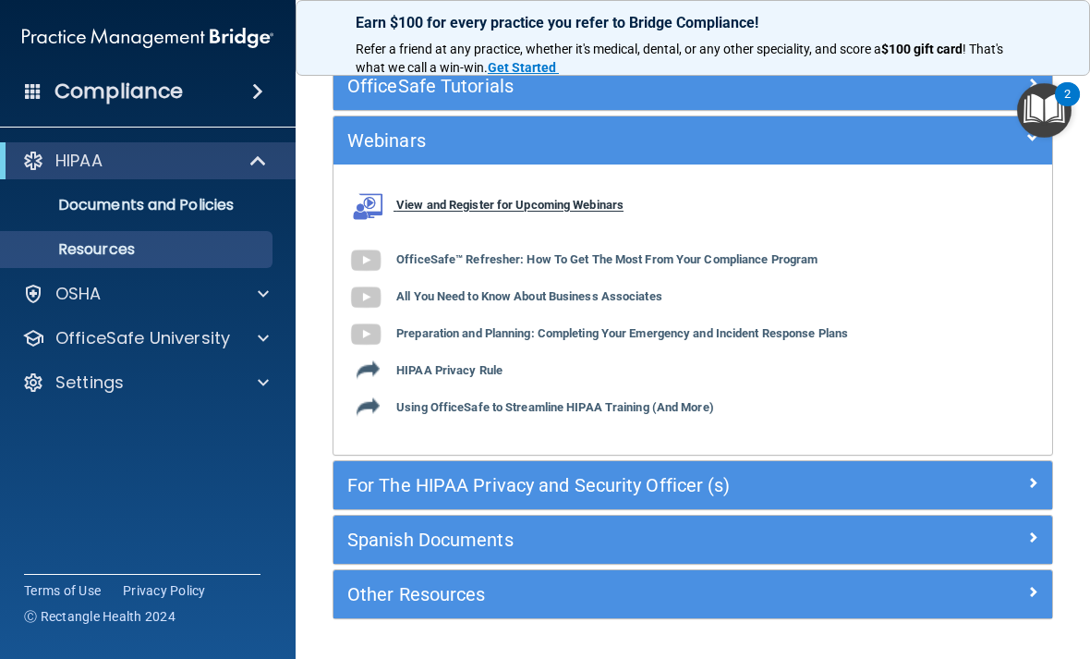
click at [457, 206] on b "View and Register for Upcoming Webinars" at bounding box center [509, 206] width 227 height 14
click at [236, 406] on div "HIPAA Documents and Policies Report an Incident Business Associates Emergency P…" at bounding box center [148, 275] width 296 height 281
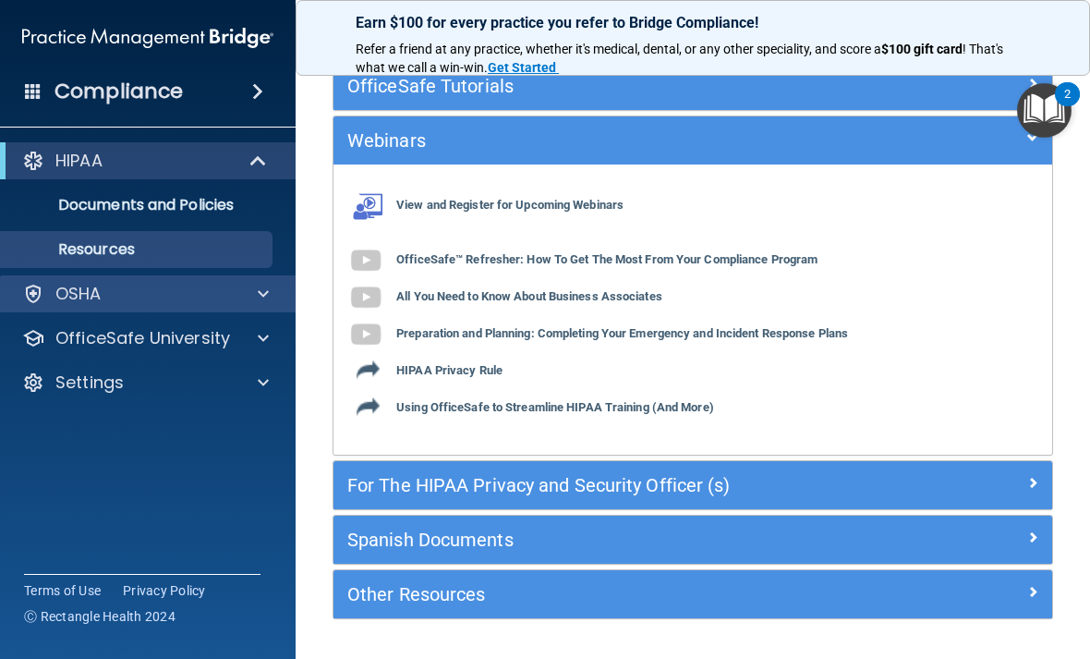
click at [254, 293] on div at bounding box center [260, 294] width 46 height 22
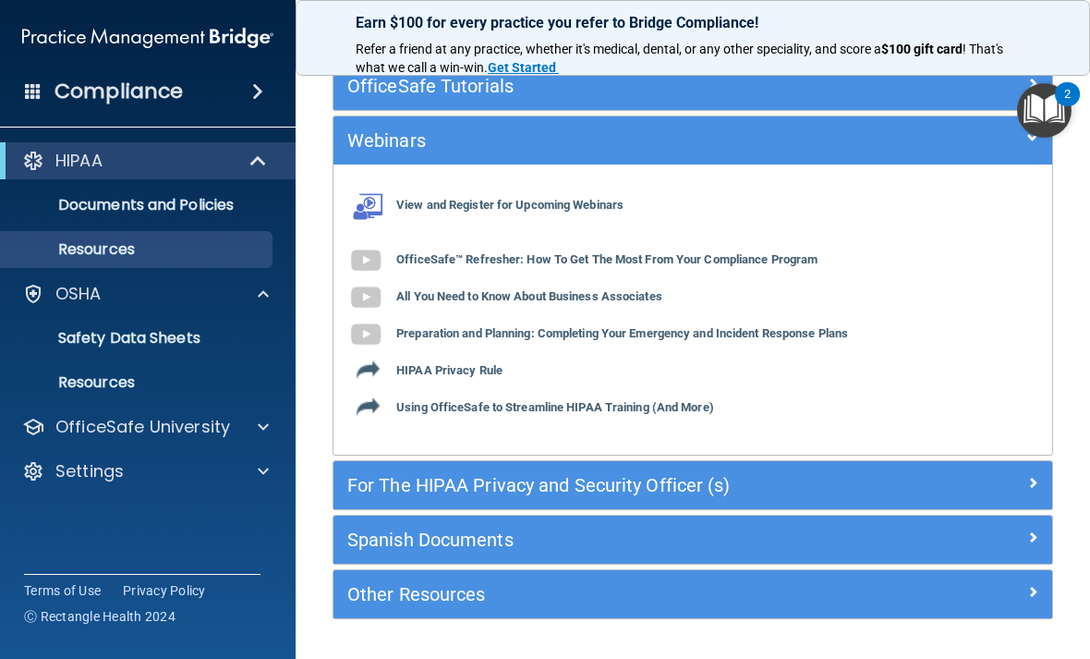
click at [513, 265] on div "View and Register for Upcoming Webinars OfficeSafe™ Refresher: How To Get The M…" at bounding box center [692, 309] width 719 height 262
click at [566, 235] on div "View and Register for Upcoming Webinars OfficeSafe™ Refresher: How To Get The M…" at bounding box center [692, 309] width 719 height 262
click at [564, 257] on b "OfficeSafe™ Refresher: How To Get The Most From Your Compliance Program" at bounding box center [606, 260] width 421 height 14
click at [573, 475] on h5 "For The HIPAA Privacy and Security Officer (s)" at bounding box center [603, 485] width 512 height 20
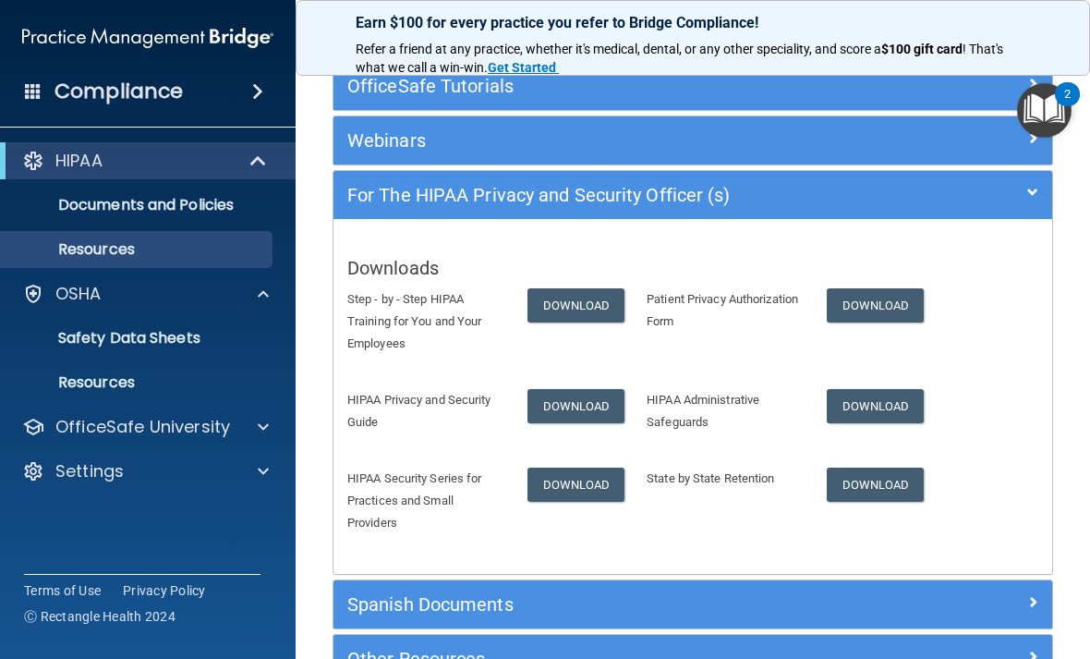
click at [415, 315] on p "Step - by - Step HIPAA Training for You and Your Employees" at bounding box center [423, 321] width 152 height 67
click at [582, 309] on link "Download" at bounding box center [576, 305] width 98 height 34
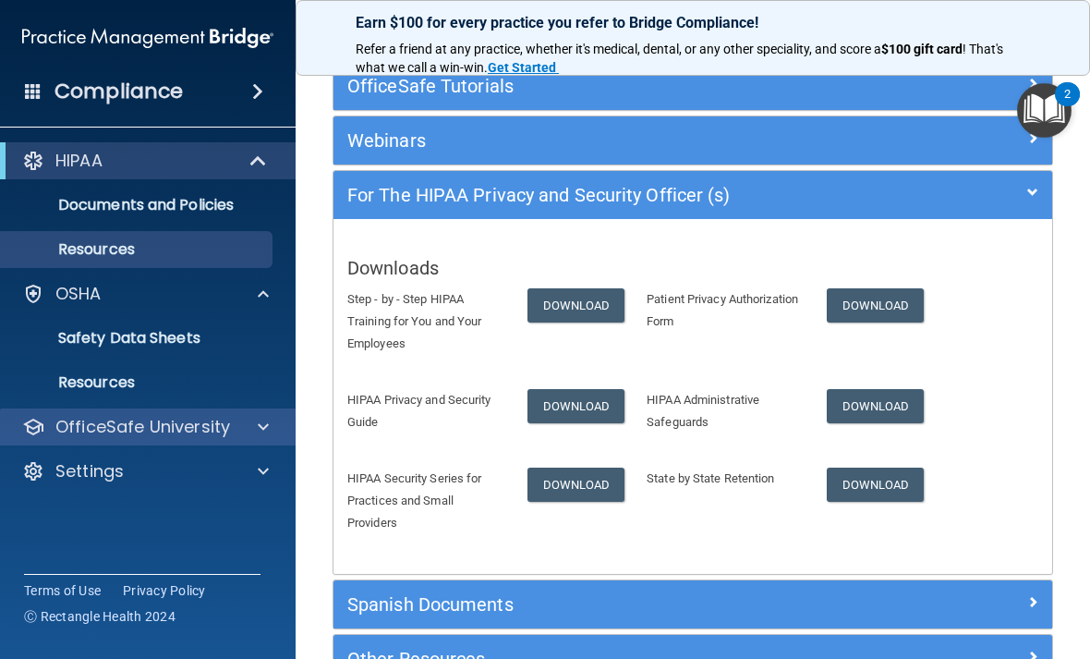
click at [194, 413] on div "OfficeSafe University" at bounding box center [148, 426] width 296 height 37
click at [186, 434] on p "OfficeSafe University" at bounding box center [142, 427] width 175 height 22
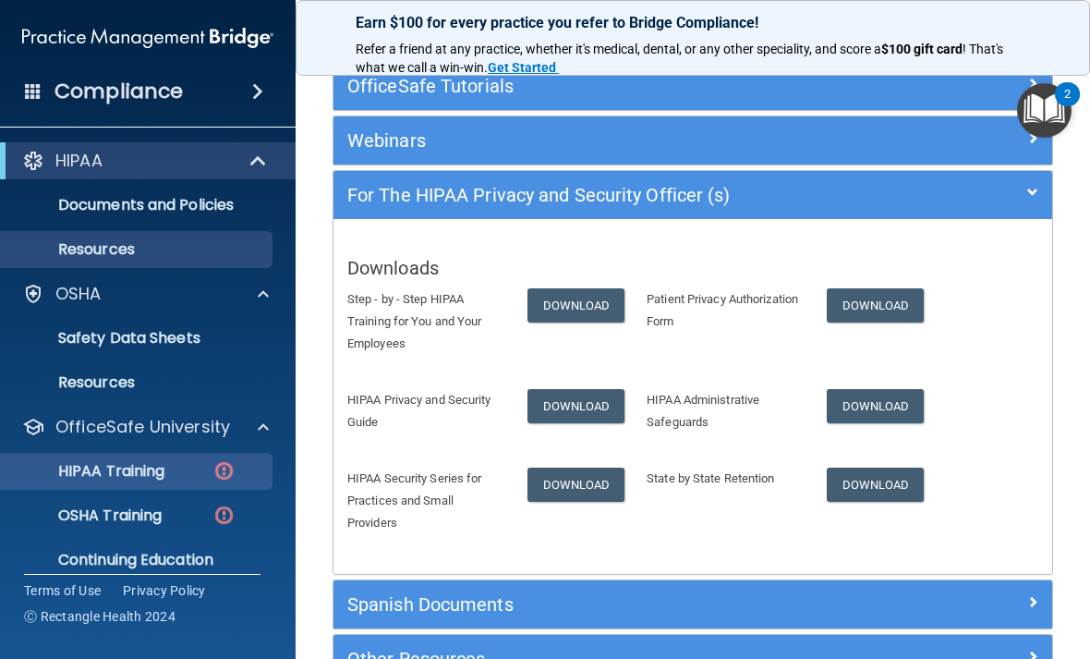
click at [175, 458] on link "HIPAA Training" at bounding box center [127, 471] width 291 height 37
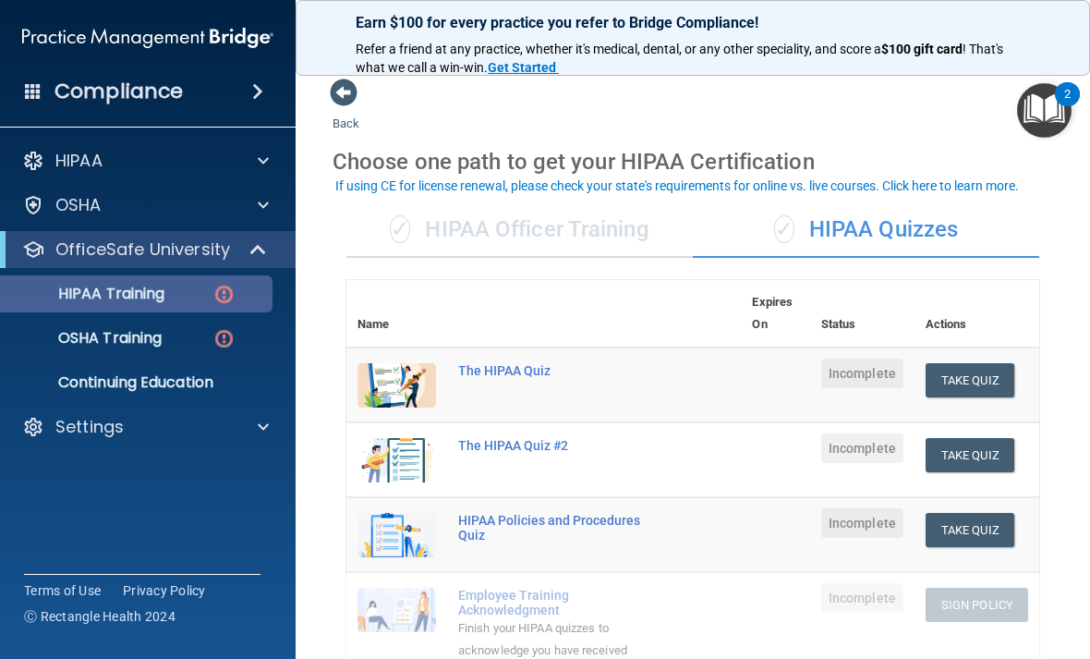
click at [190, 296] on div "HIPAA Training" at bounding box center [138, 293] width 252 height 18
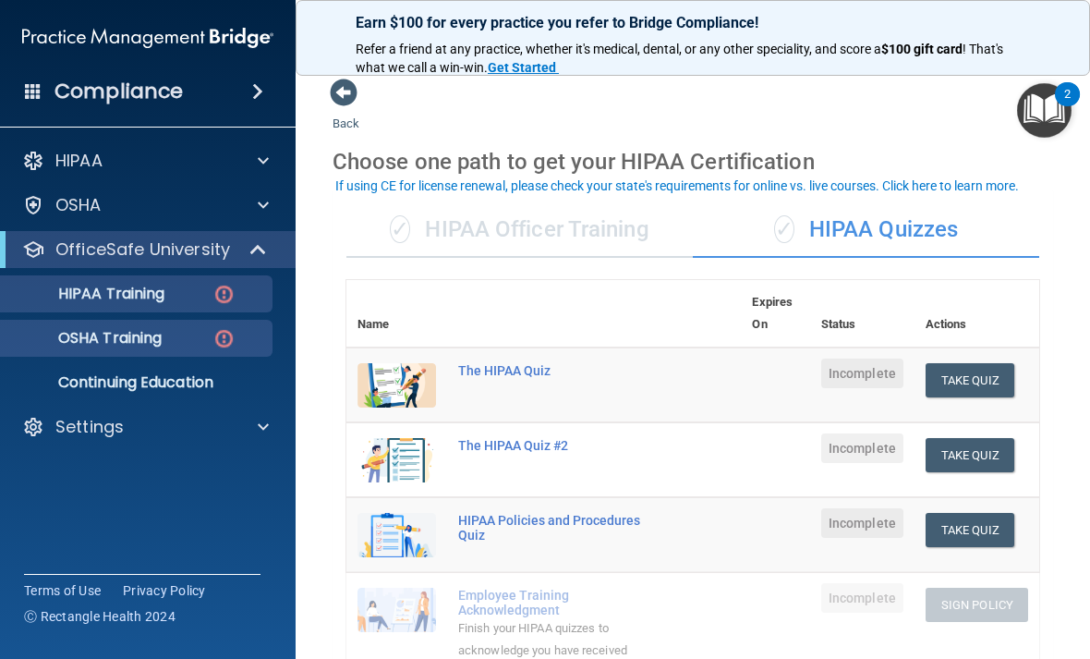
click at [175, 333] on div "OSHA Training" at bounding box center [138, 338] width 252 height 18
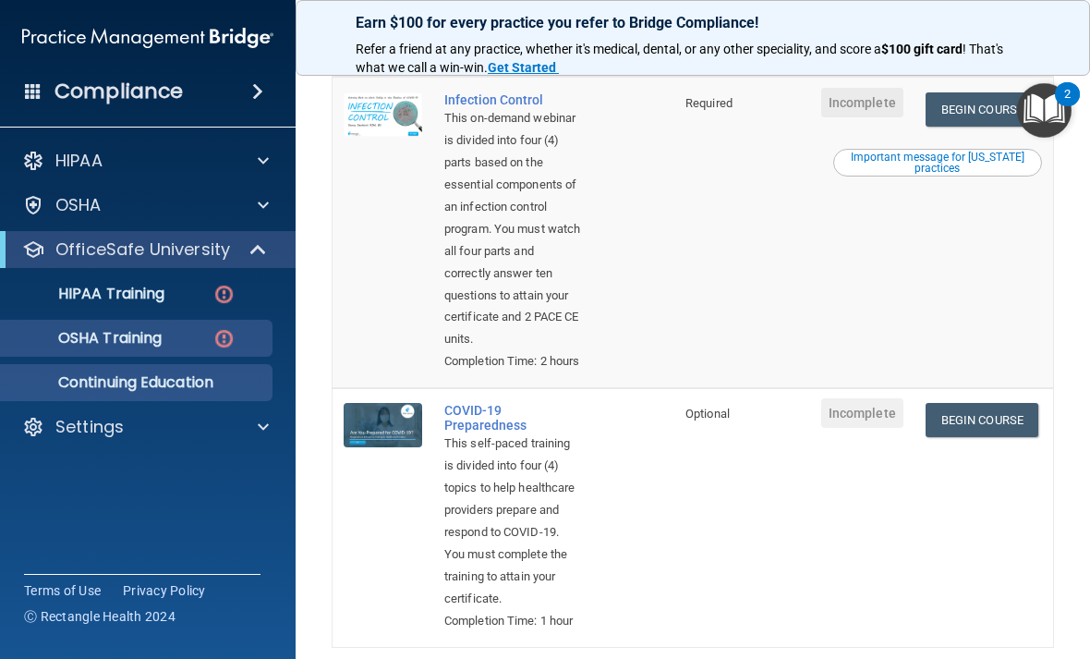
scroll to position [793, 0]
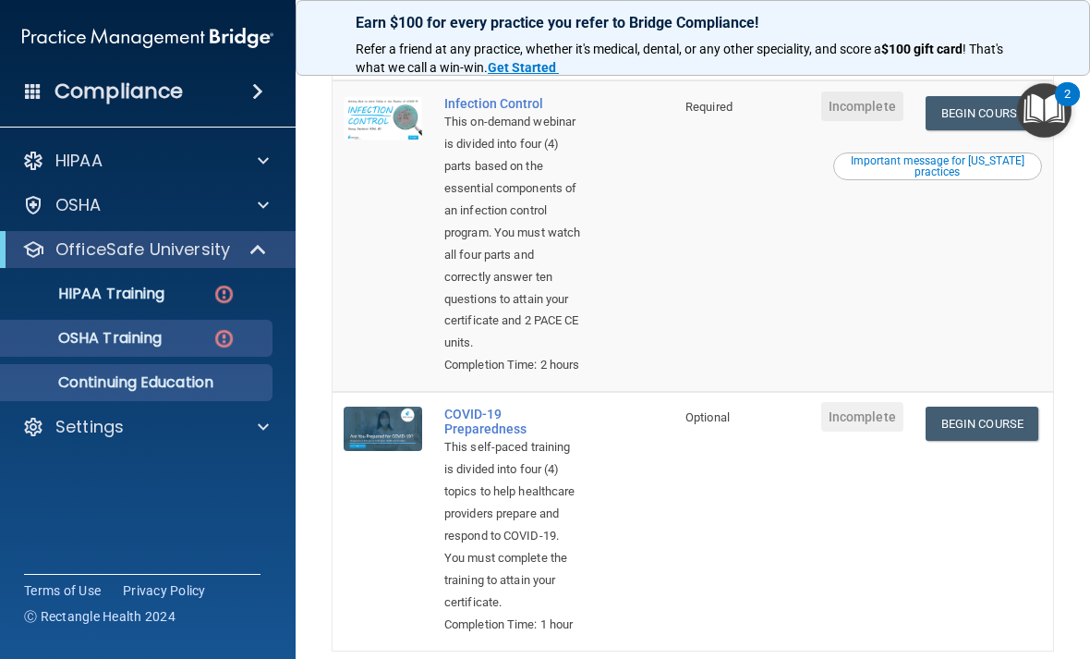
click at [235, 389] on p "Continuing Education" at bounding box center [138, 382] width 252 height 18
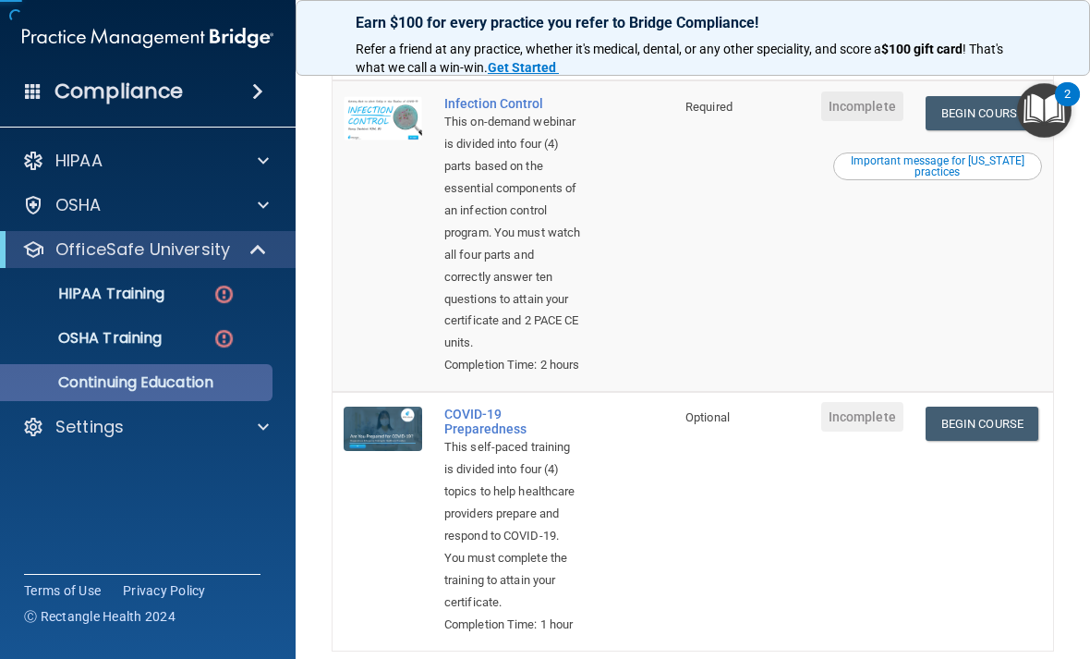
click at [235, 389] on p "Continuing Education" at bounding box center [138, 382] width 252 height 18
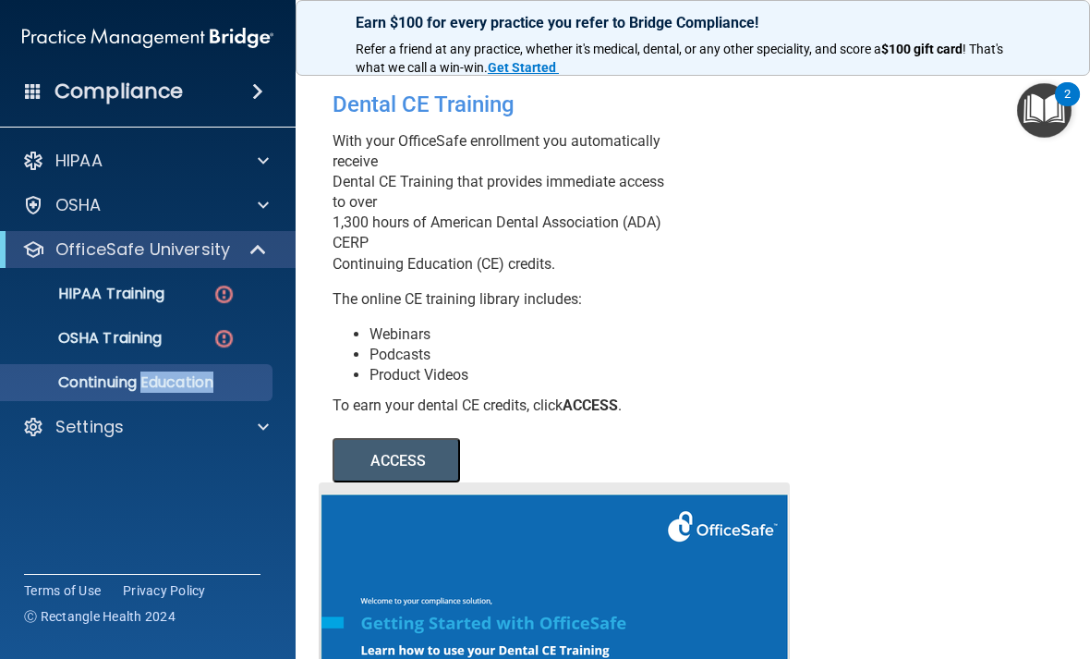
click at [235, 260] on div "OfficeSafe University" at bounding box center [148, 249] width 296 height 37
click at [253, 256] on span at bounding box center [260, 249] width 16 height 22
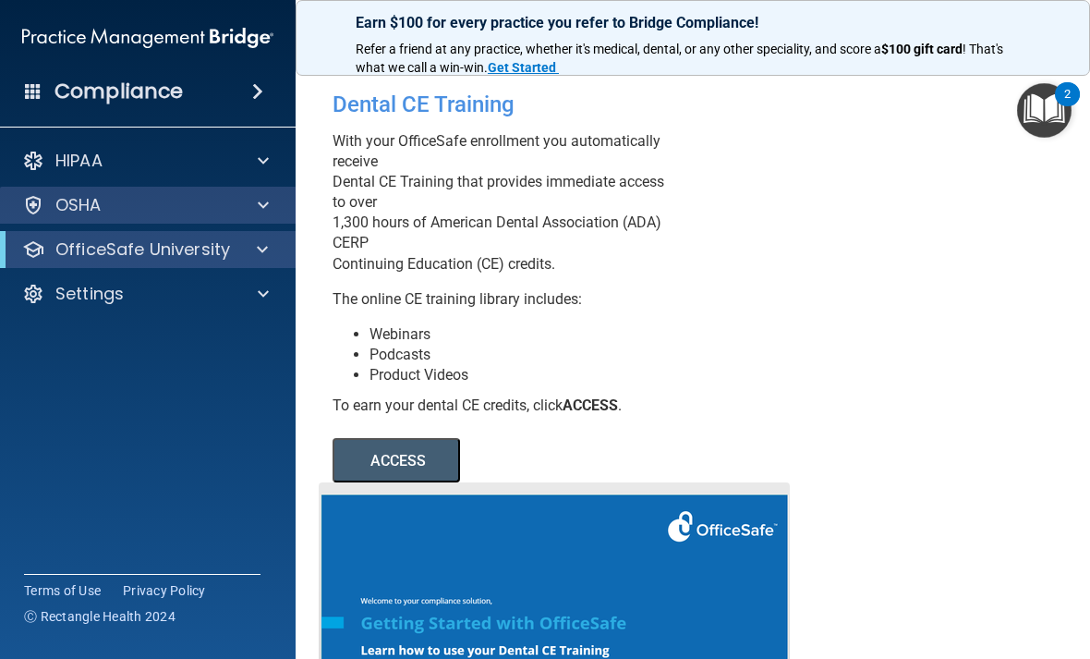
click at [224, 217] on div "OSHA" at bounding box center [148, 205] width 296 height 37
click at [226, 200] on div "OSHA" at bounding box center [122, 205] width 229 height 22
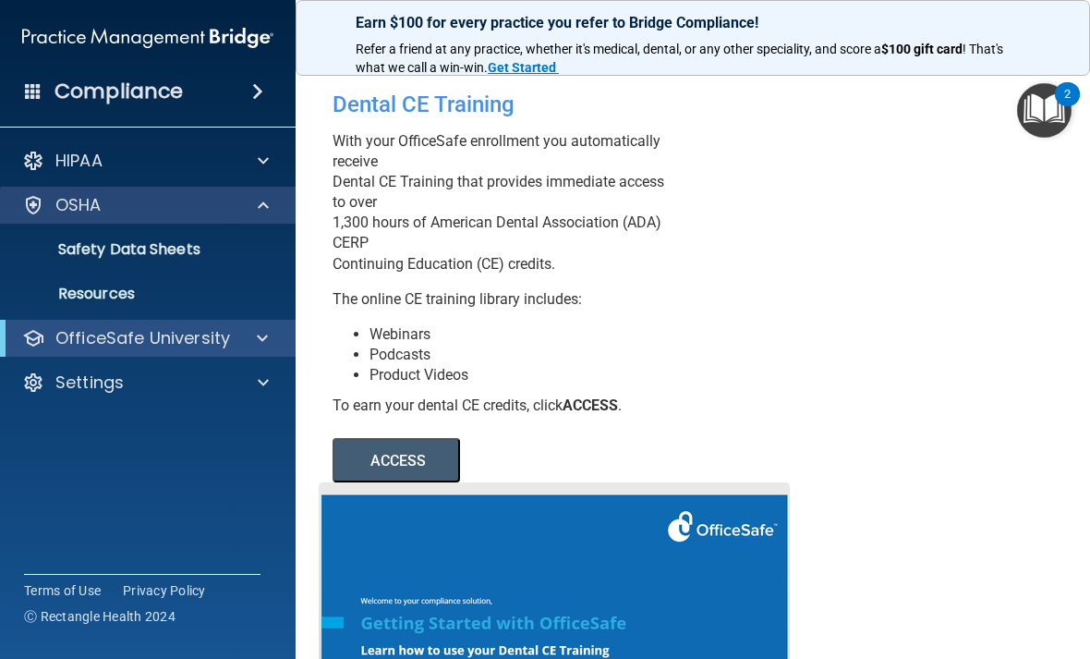
click at [264, 215] on span at bounding box center [263, 205] width 11 height 22
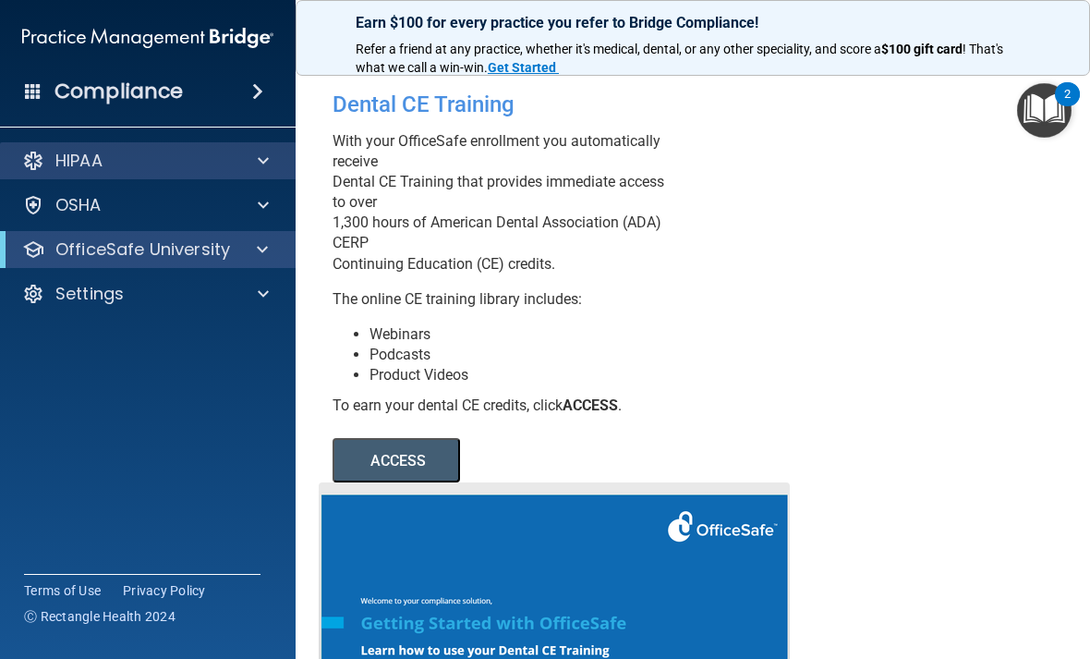
click at [224, 171] on div "HIPAA" at bounding box center [122, 161] width 229 height 22
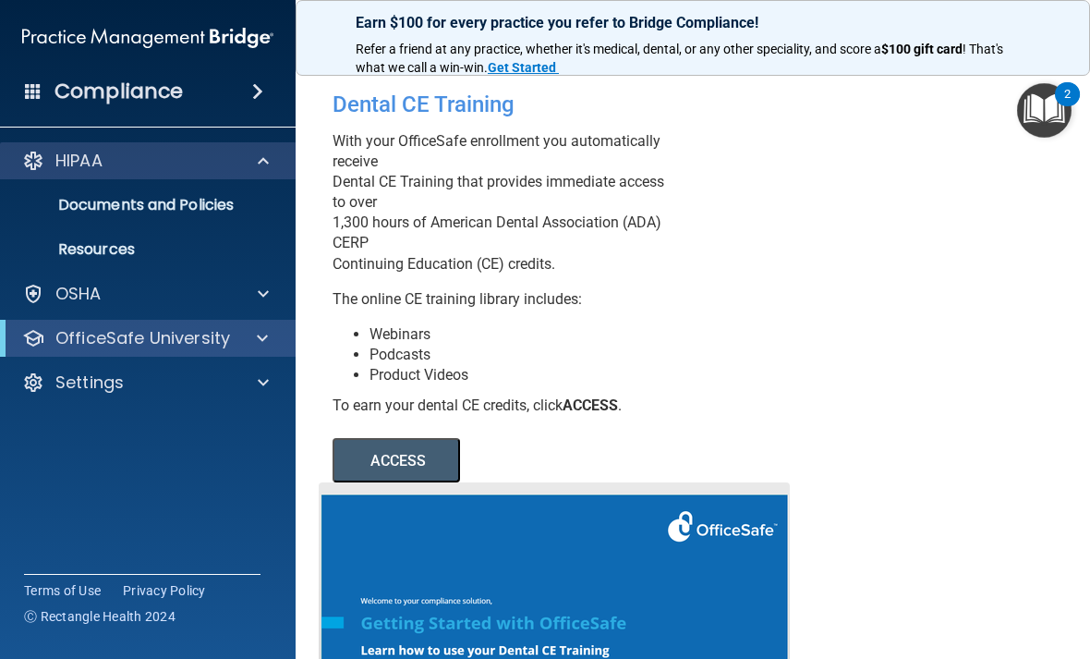
click at [224, 171] on div "HIPAA" at bounding box center [122, 161] width 229 height 22
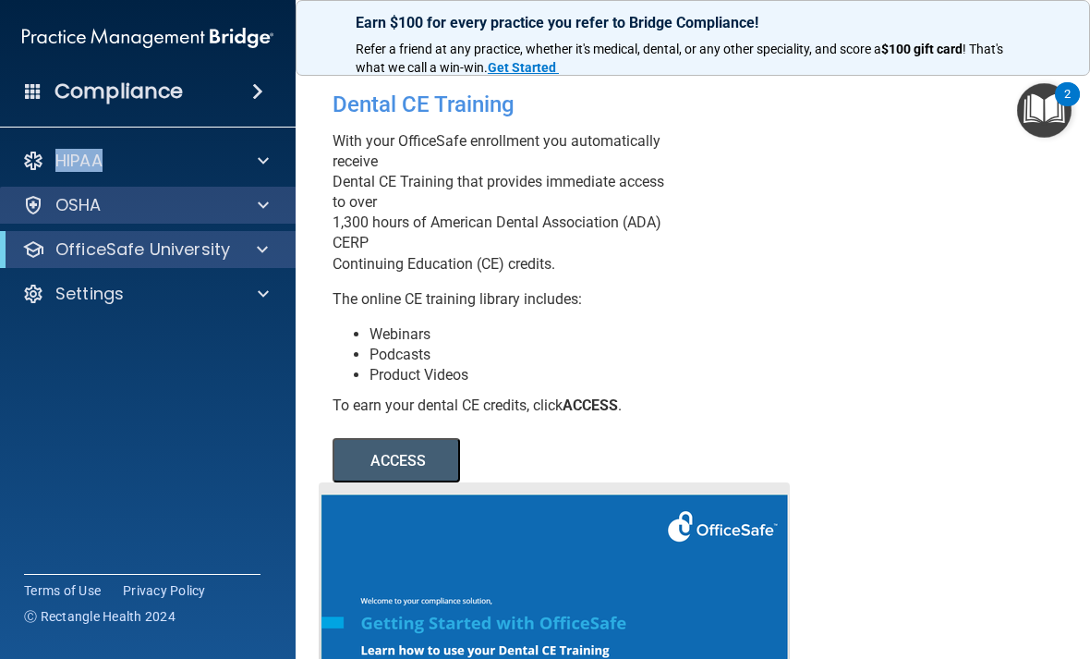
click at [224, 204] on div "OSHA" at bounding box center [122, 205] width 229 height 22
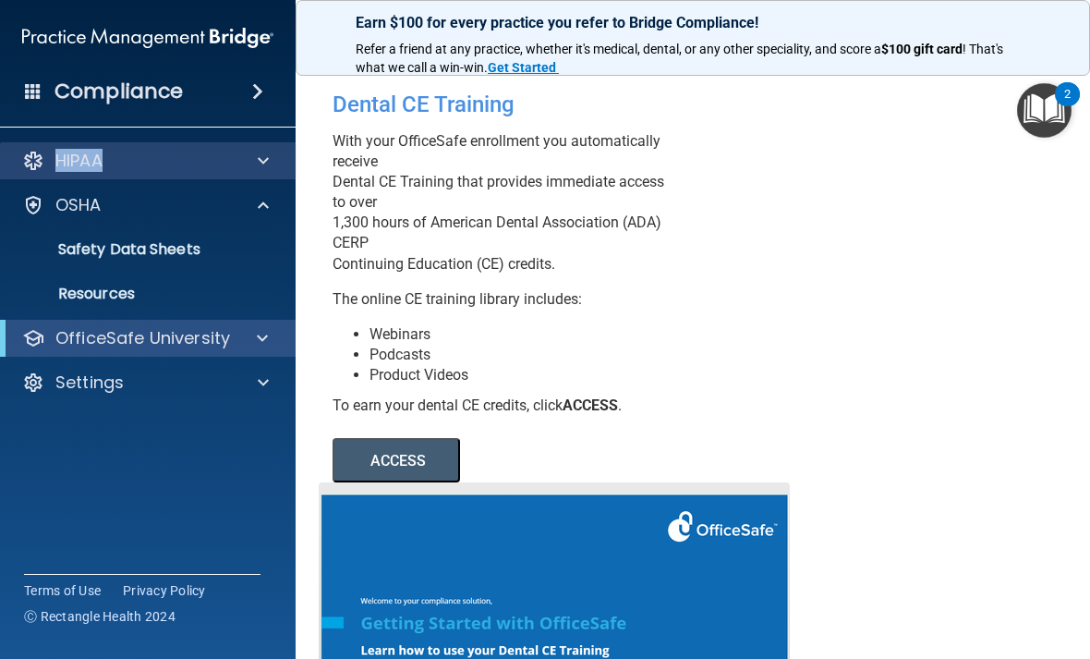
click at [234, 164] on div "HIPAA" at bounding box center [122, 161] width 229 height 22
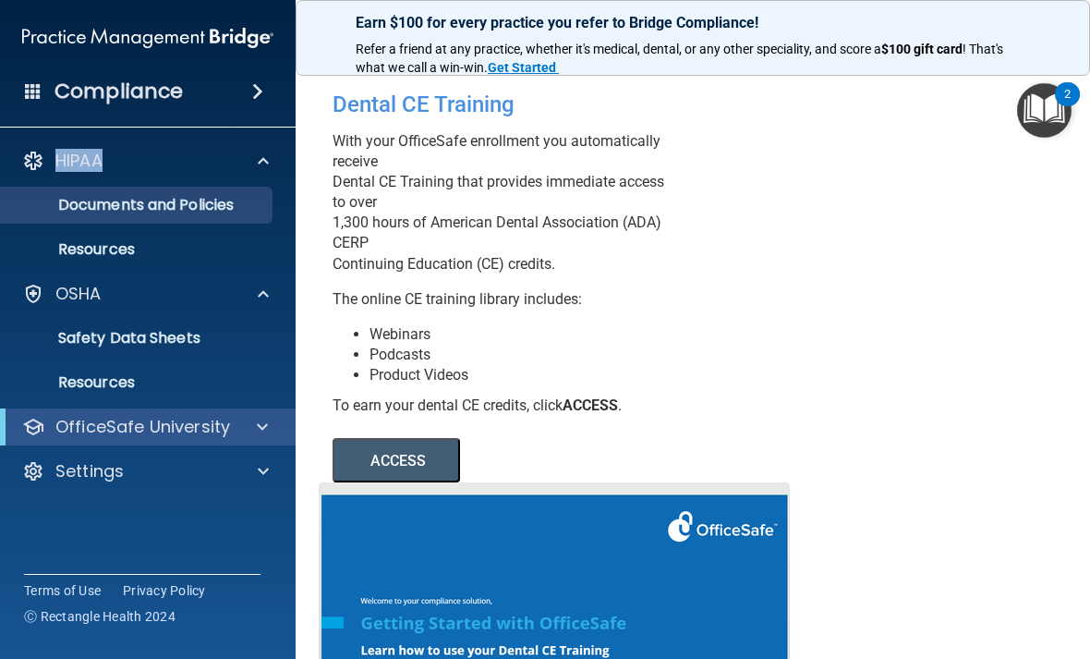
click at [223, 196] on p "Documents and Policies" at bounding box center [138, 205] width 252 height 18
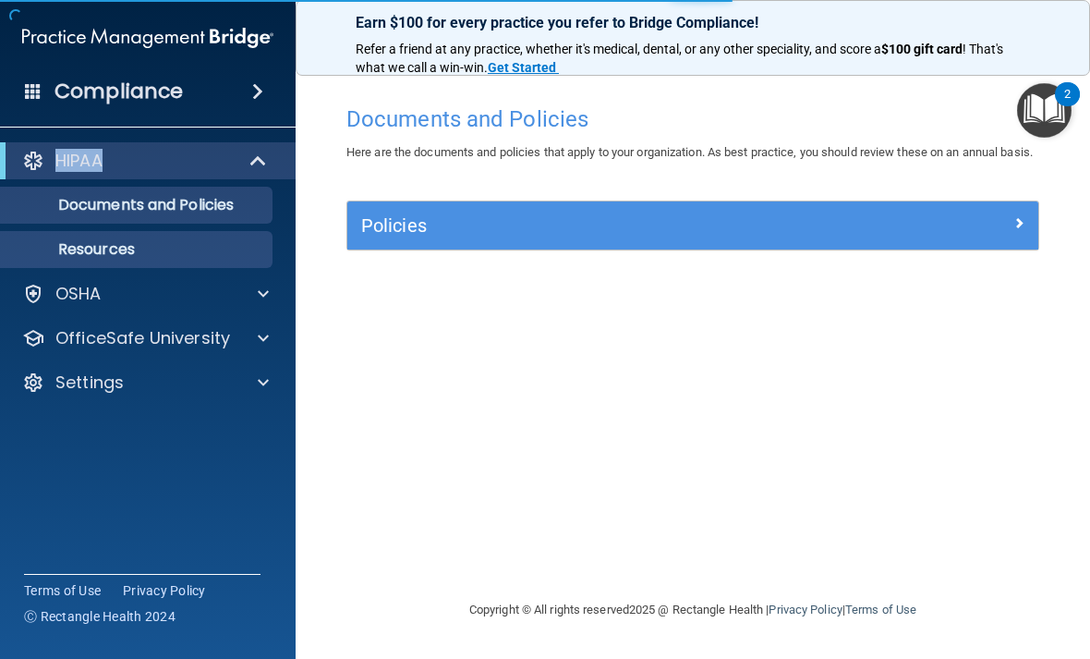
click at [209, 257] on p "Resources" at bounding box center [138, 249] width 252 height 18
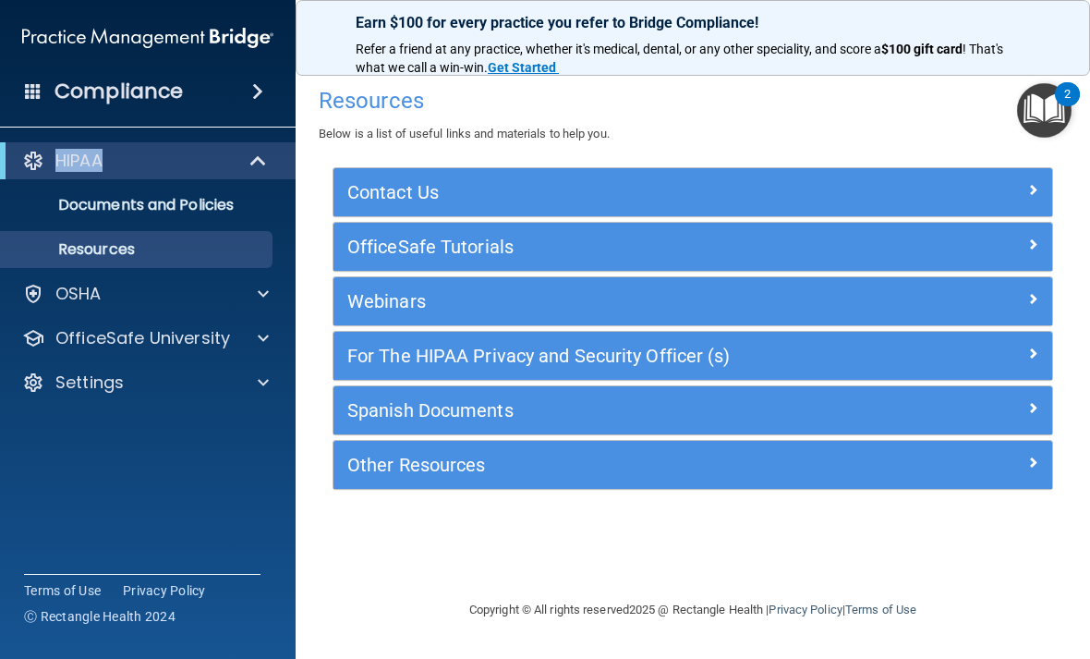
click at [556, 315] on div "Webinars" at bounding box center [692, 301] width 719 height 48
click at [562, 292] on h5 "Webinars" at bounding box center [603, 301] width 512 height 20
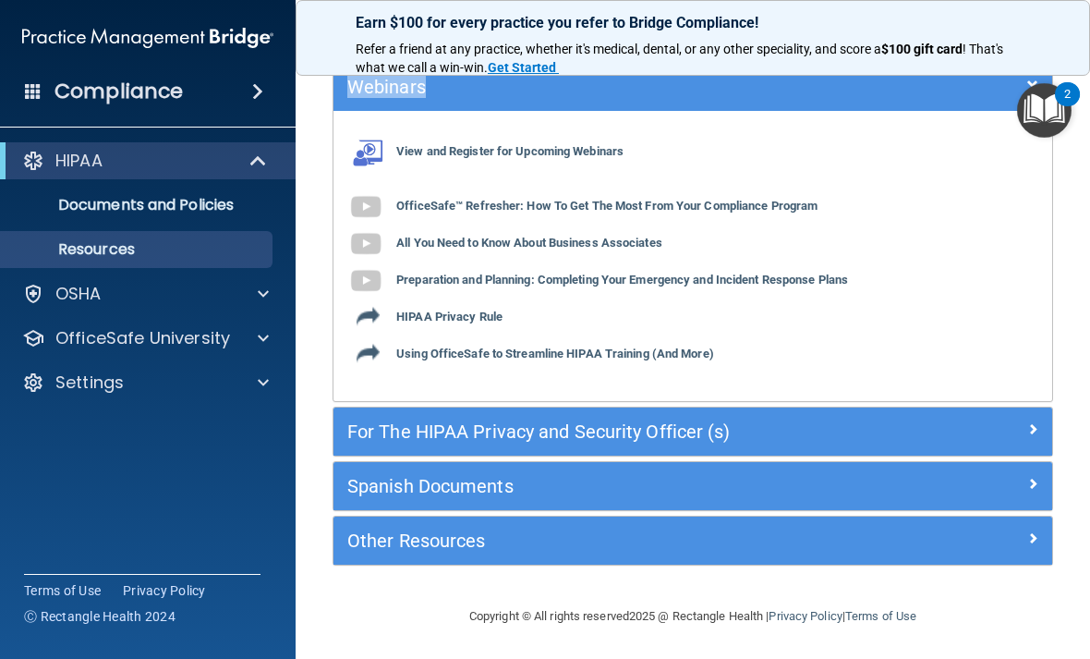
scroll to position [213, 0]
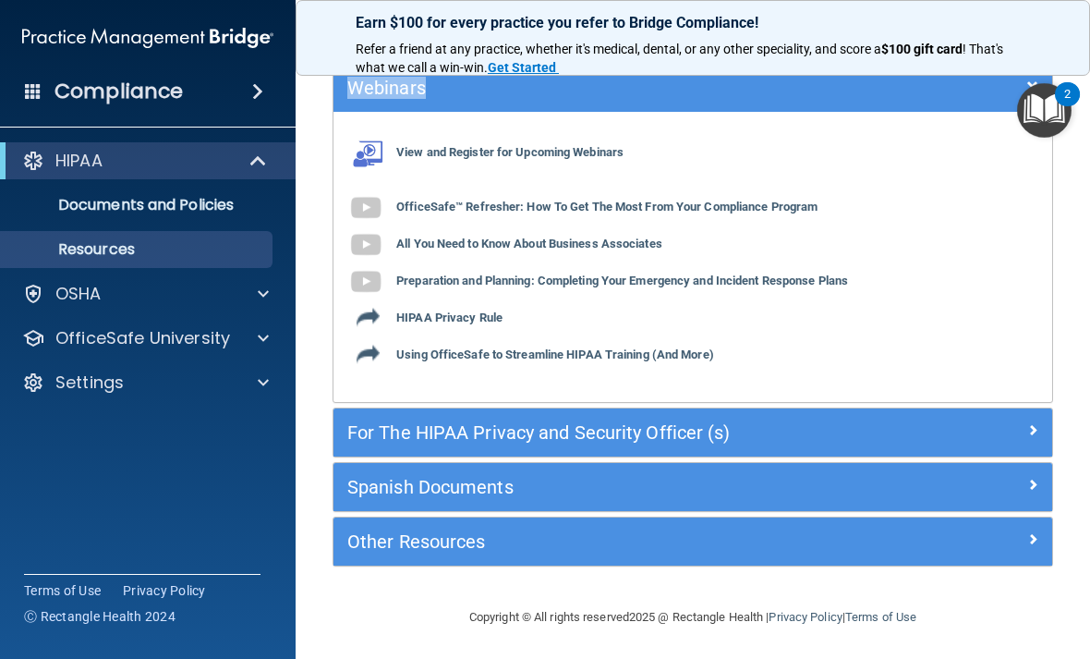
click at [569, 442] on div "For The HIPAA Privacy and Security Officer (s)" at bounding box center [602, 432] width 539 height 30
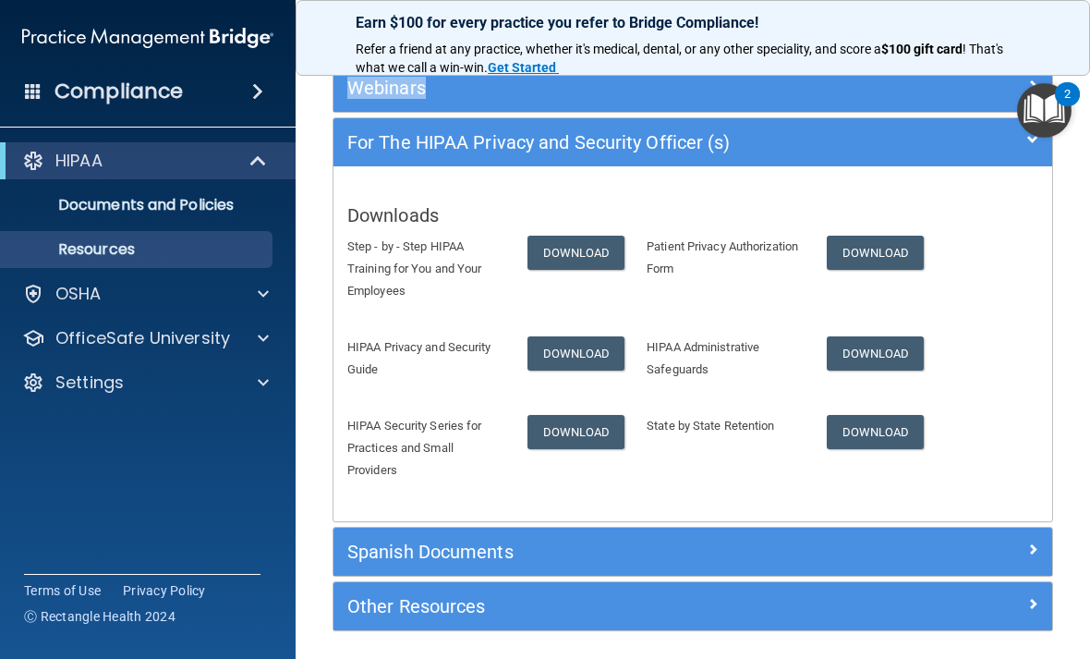
click at [700, 244] on p "Patient Privacy Authorization Form" at bounding box center [723, 258] width 152 height 44
click at [698, 262] on p "Patient Privacy Authorization Form" at bounding box center [723, 258] width 152 height 44
click at [1017, 0] on div "Earn $100 for every practice you refer to Bridge Compliance! Refer a friend at …" at bounding box center [693, 38] width 794 height 76
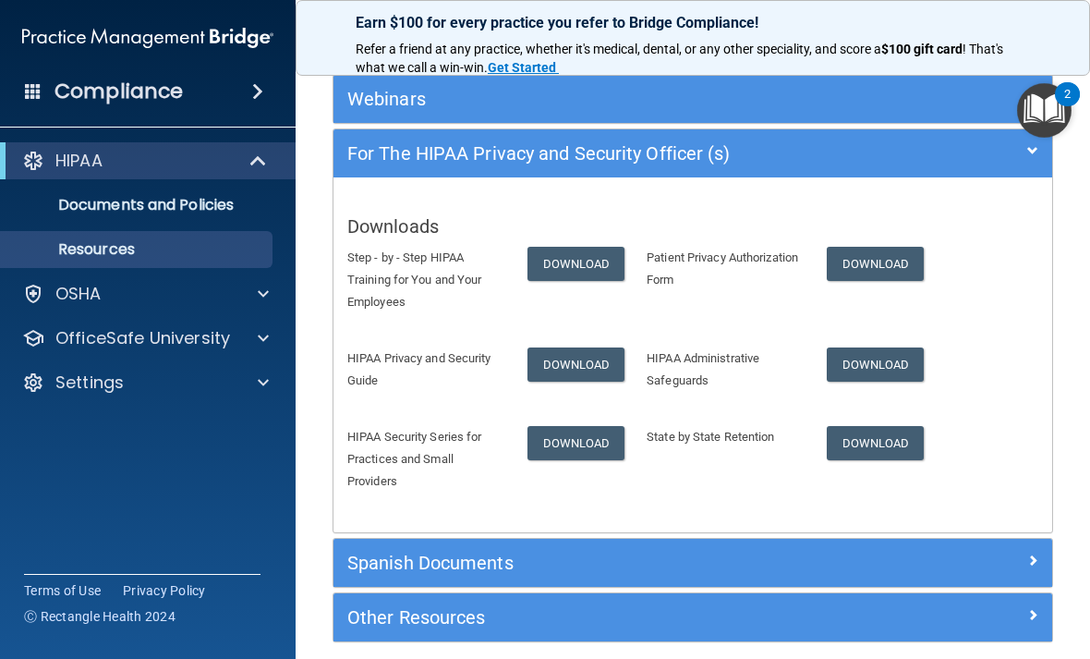
scroll to position [203, 0]
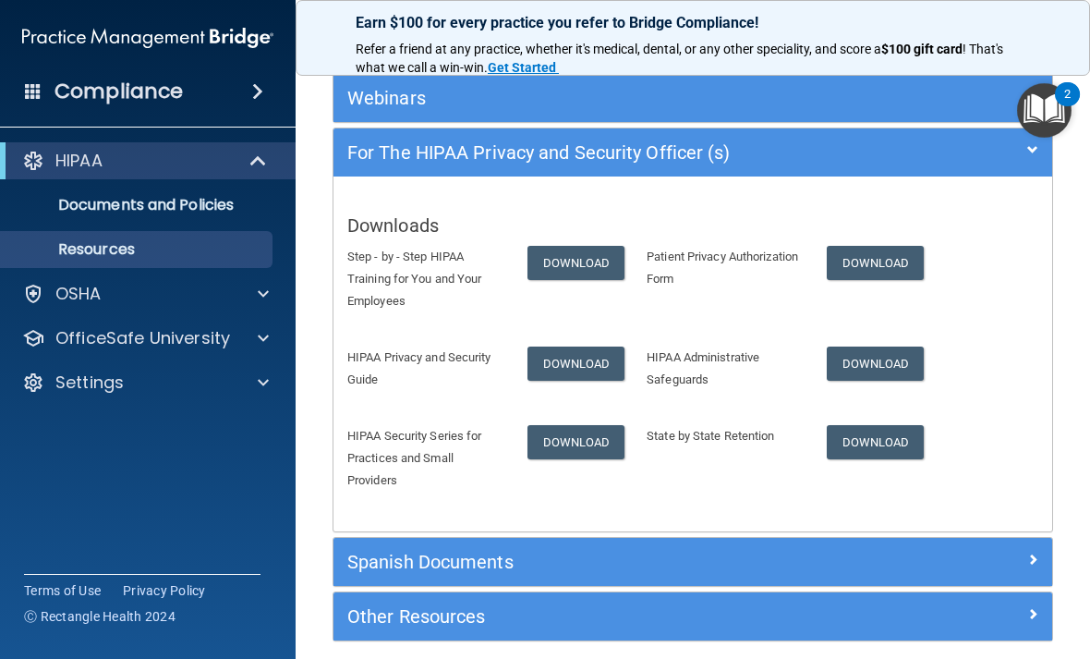
click at [471, 351] on p "HIPAA Privacy and Security Guide" at bounding box center [423, 368] width 152 height 44
click at [585, 266] on link "Download" at bounding box center [576, 263] width 98 height 34
